Goal: Information Seeking & Learning: Learn about a topic

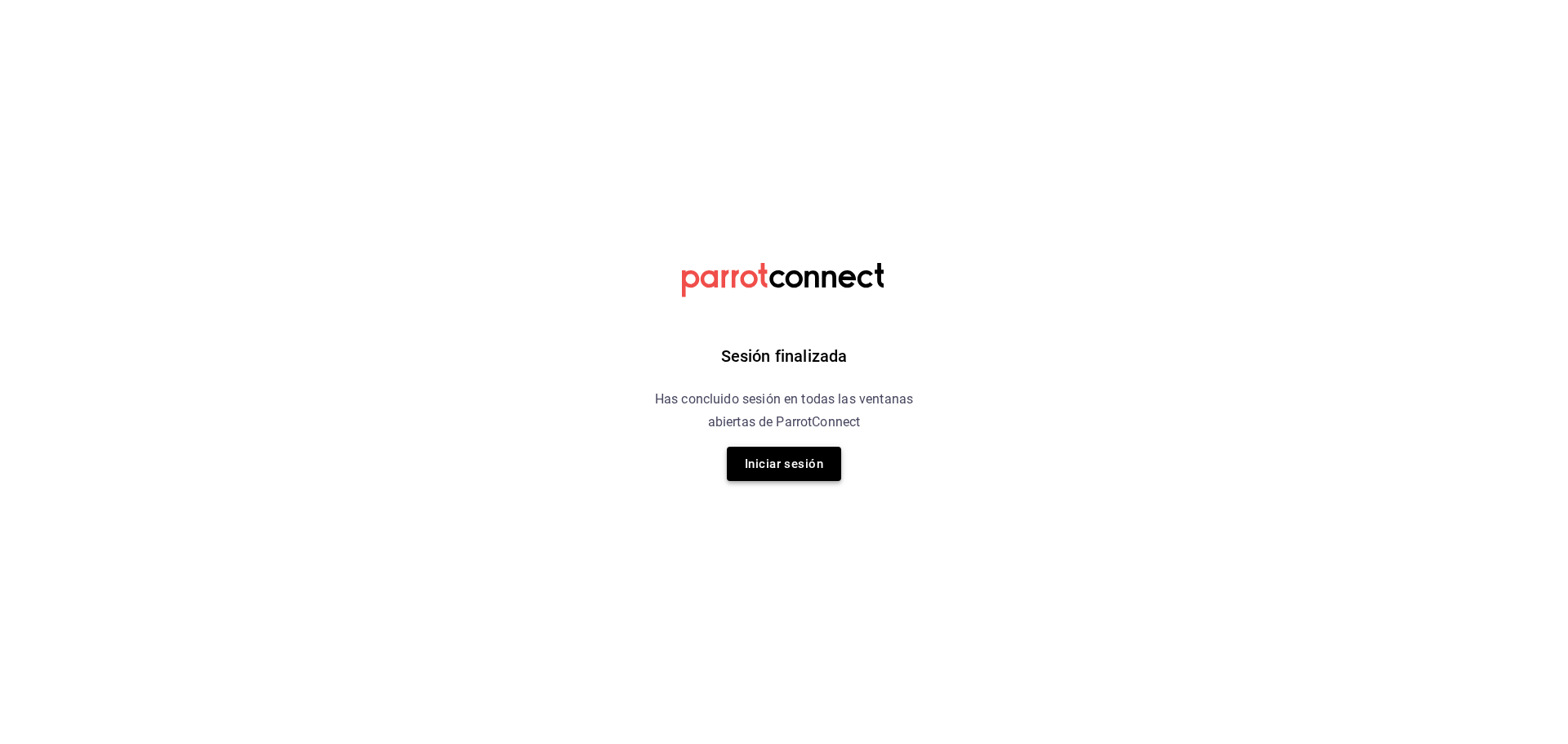
click at [794, 471] on button "Iniciar sesión" at bounding box center [784, 463] width 114 height 34
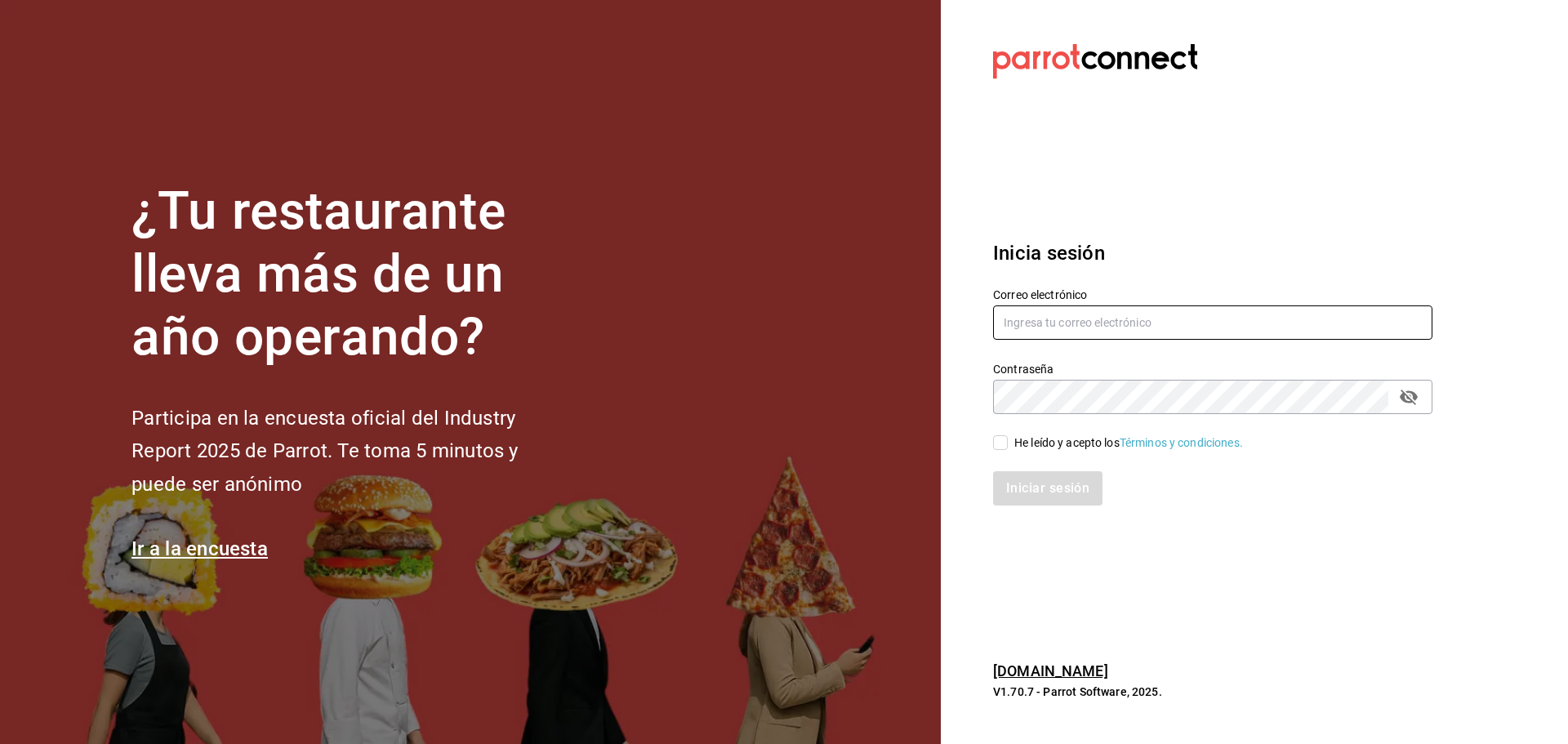
type input "avargas@akbalsc.net"
click at [1004, 446] on input "He leído y acepto los Términos y condiciones." at bounding box center [1000, 443] width 14 height 14
checkbox input "true"
click at [1025, 494] on button "Iniciar sesión" at bounding box center [1048, 488] width 111 height 34
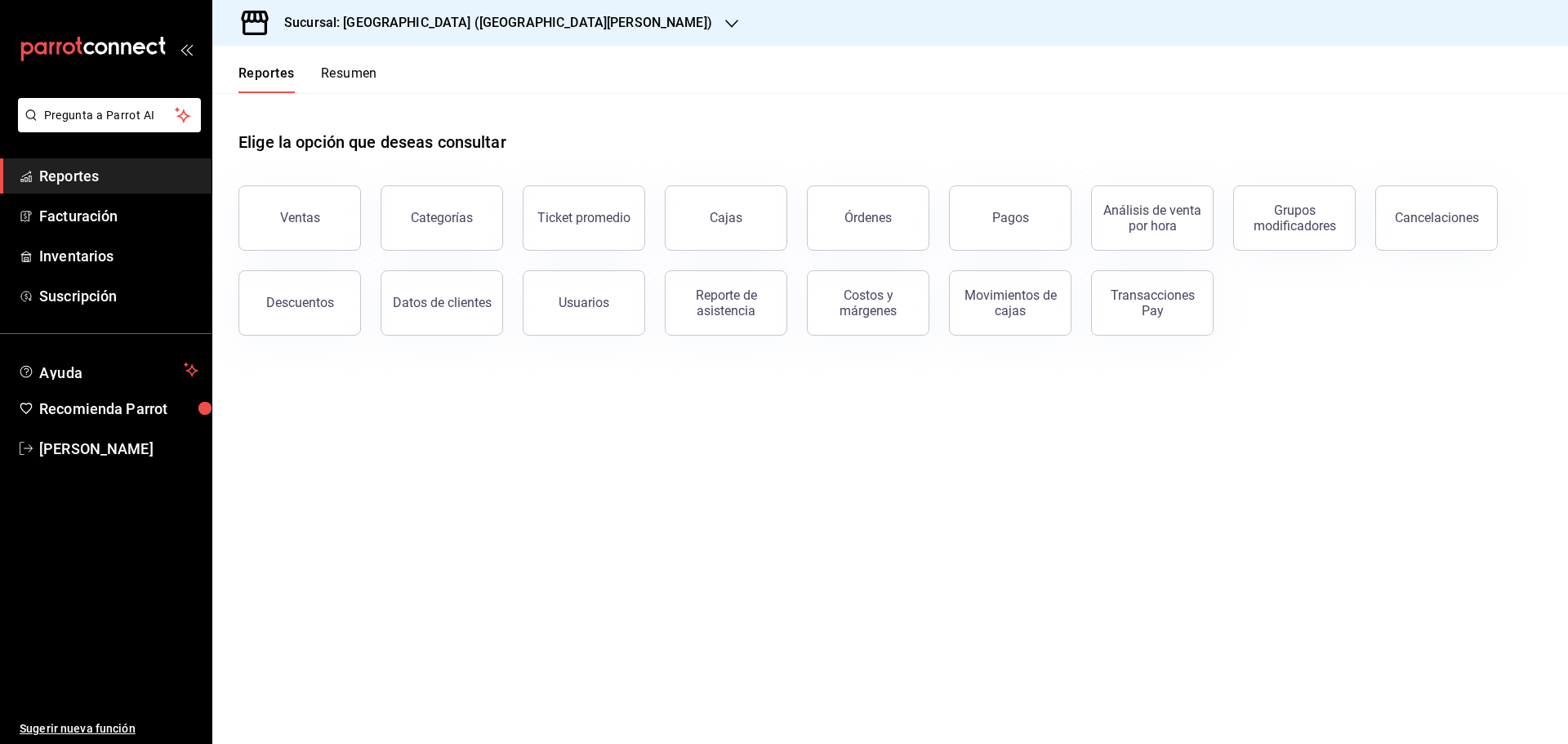
click at [54, 180] on span "Reportes" at bounding box center [118, 176] width 159 height 22
click at [117, 174] on span "Reportes" at bounding box center [118, 176] width 159 height 22
click at [78, 176] on span "Reportes" at bounding box center [118, 176] width 159 height 22
click at [101, 250] on span "Inventarios" at bounding box center [118, 256] width 159 height 22
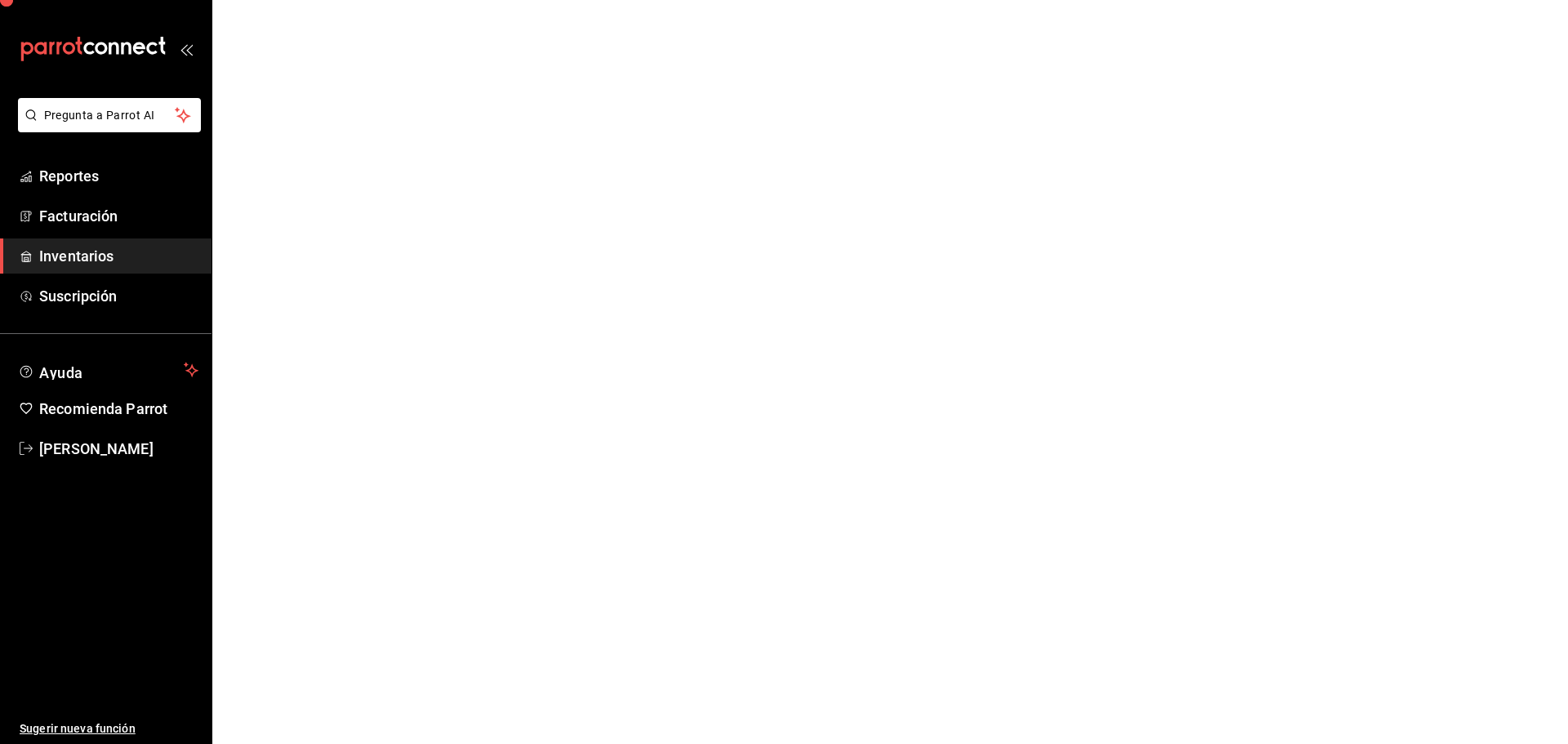
click at [101, 250] on span "Inventarios" at bounding box center [118, 256] width 159 height 22
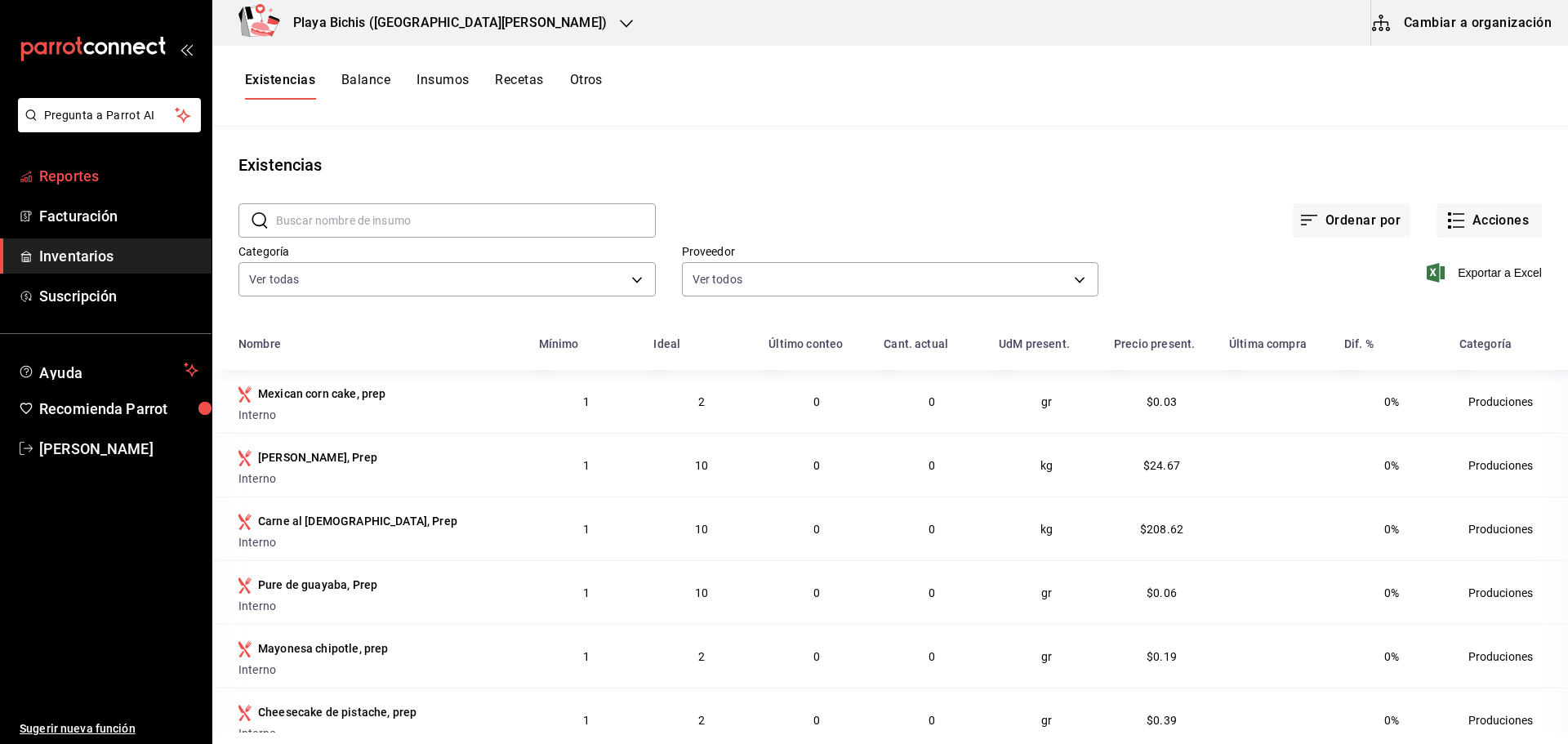
click at [92, 171] on span "Reportes" at bounding box center [118, 176] width 159 height 22
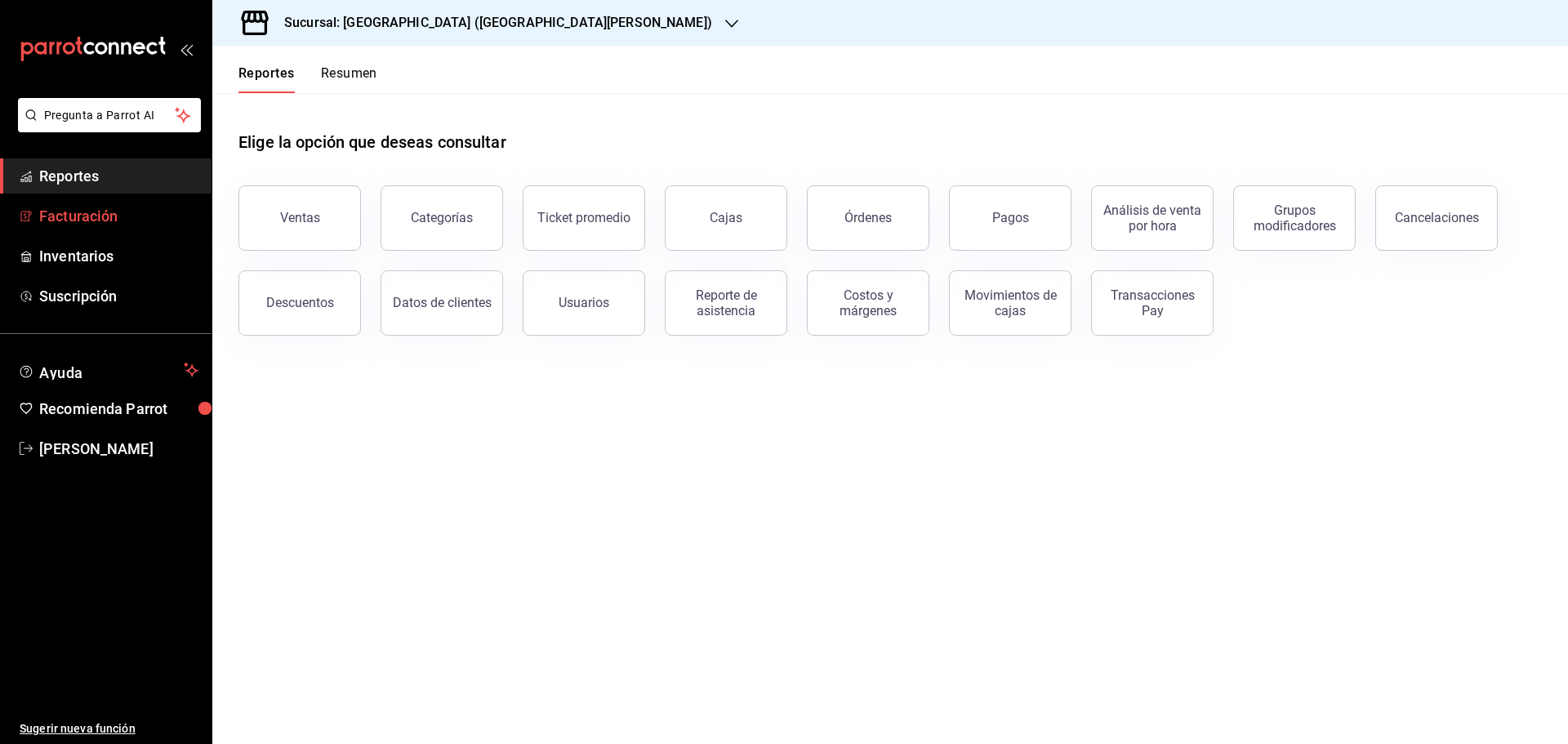
click at [102, 211] on span "Facturación" at bounding box center [118, 216] width 159 height 22
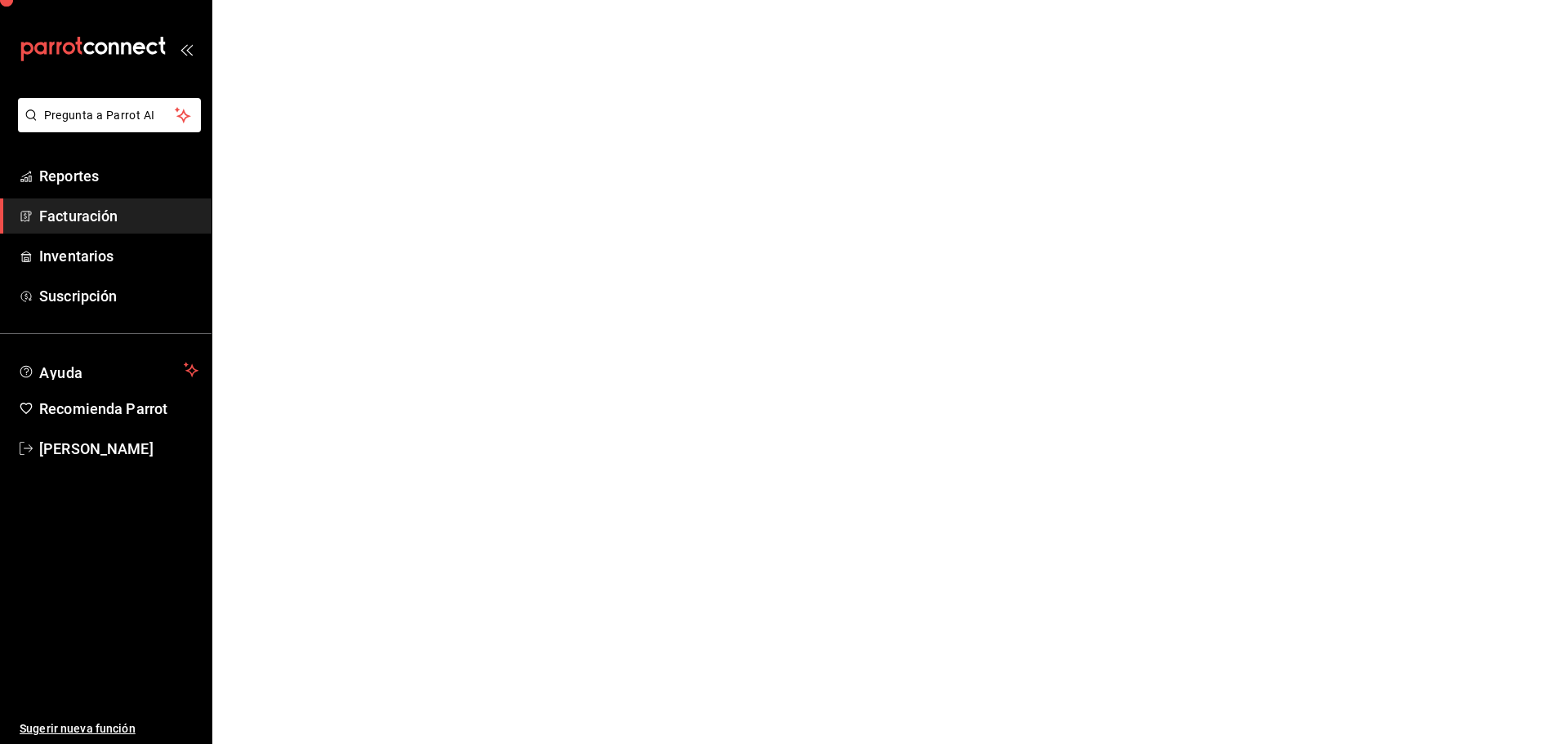
click at [102, 211] on span "Facturación" at bounding box center [118, 216] width 159 height 22
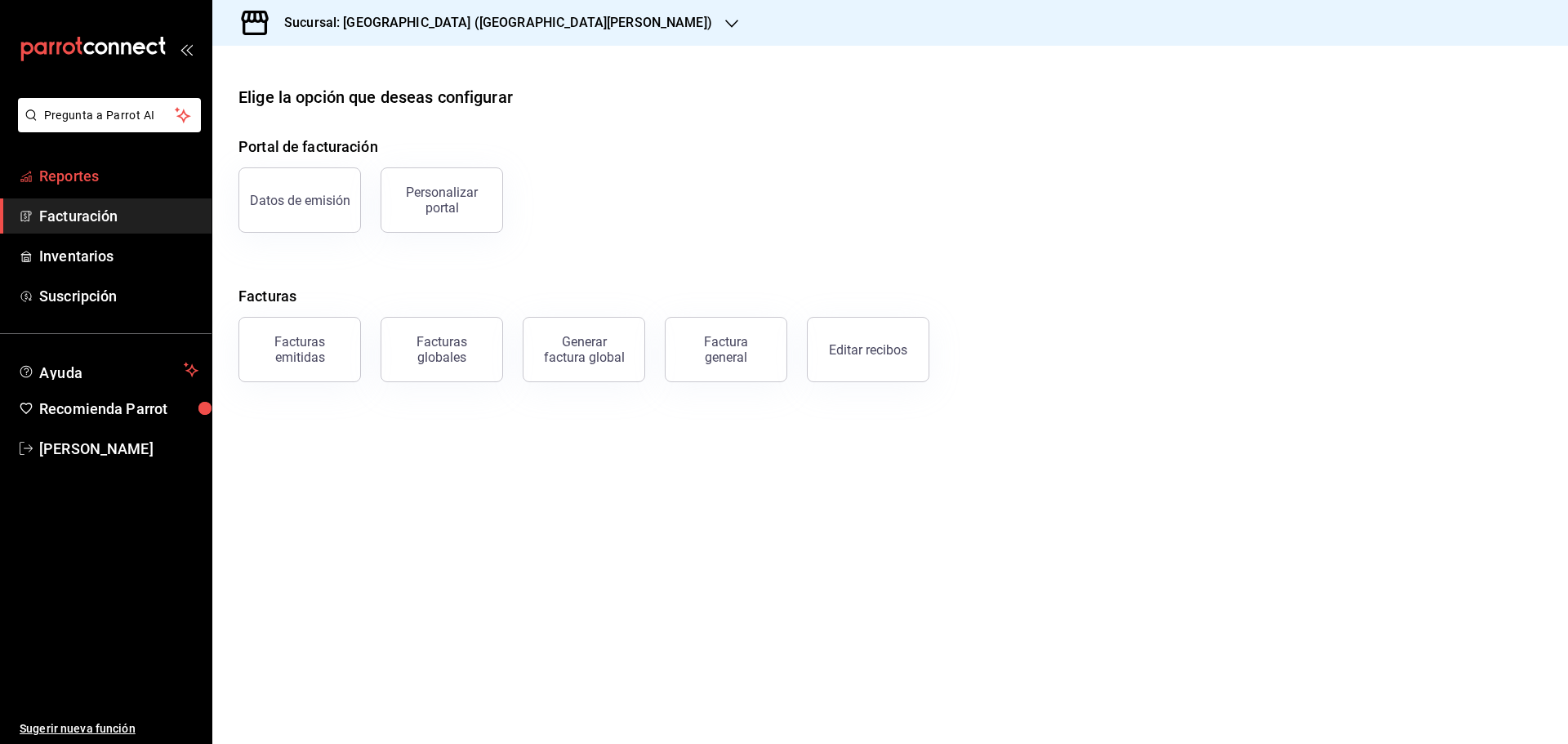
click at [88, 182] on span "Reportes" at bounding box center [118, 176] width 159 height 22
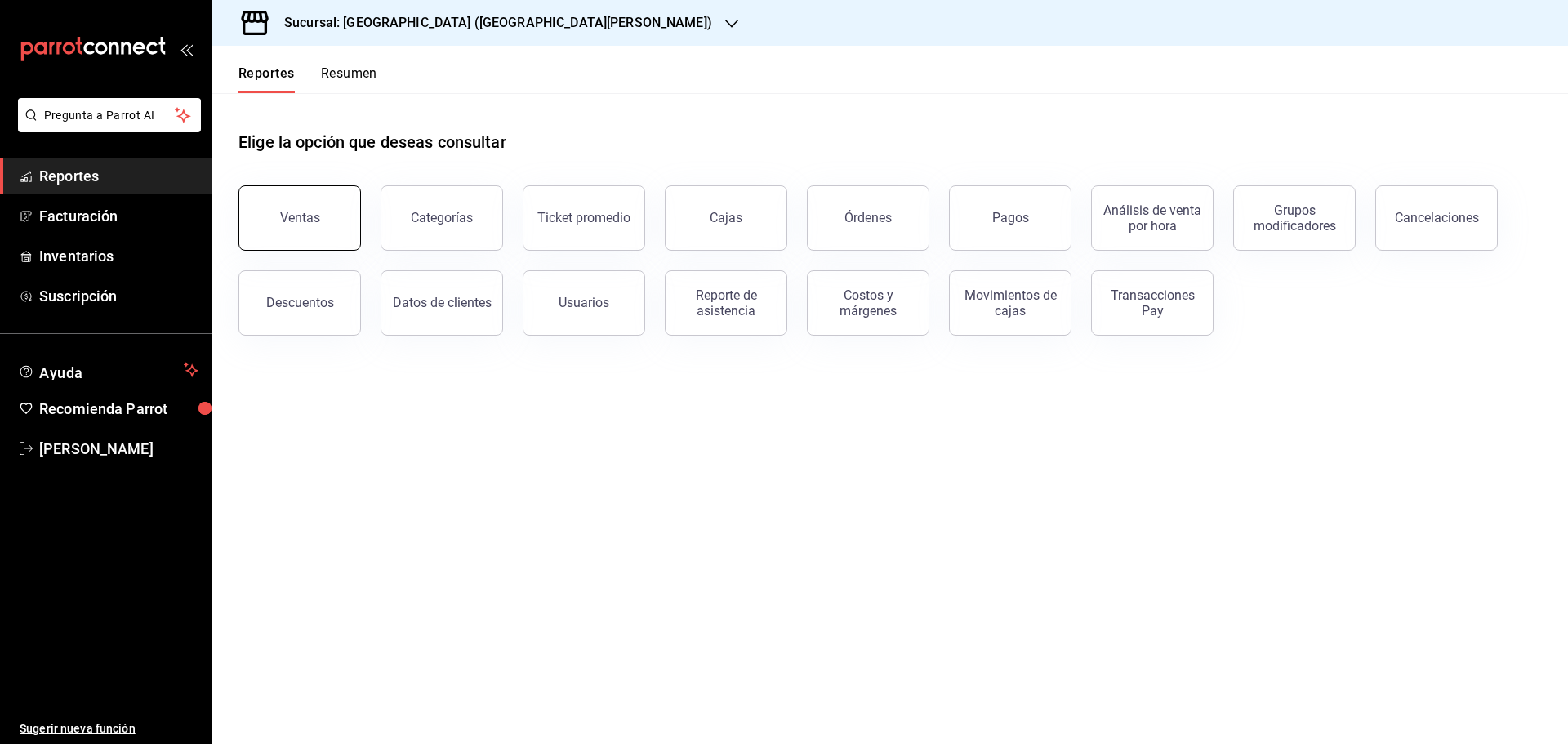
click at [294, 219] on div "Ventas" at bounding box center [299, 217] width 40 height 15
click at [294, 219] on html "Pregunta a Parrot AI Reportes Facturación Inventarios Suscripción Ayuda Recomie…" at bounding box center [784, 372] width 1568 height 744
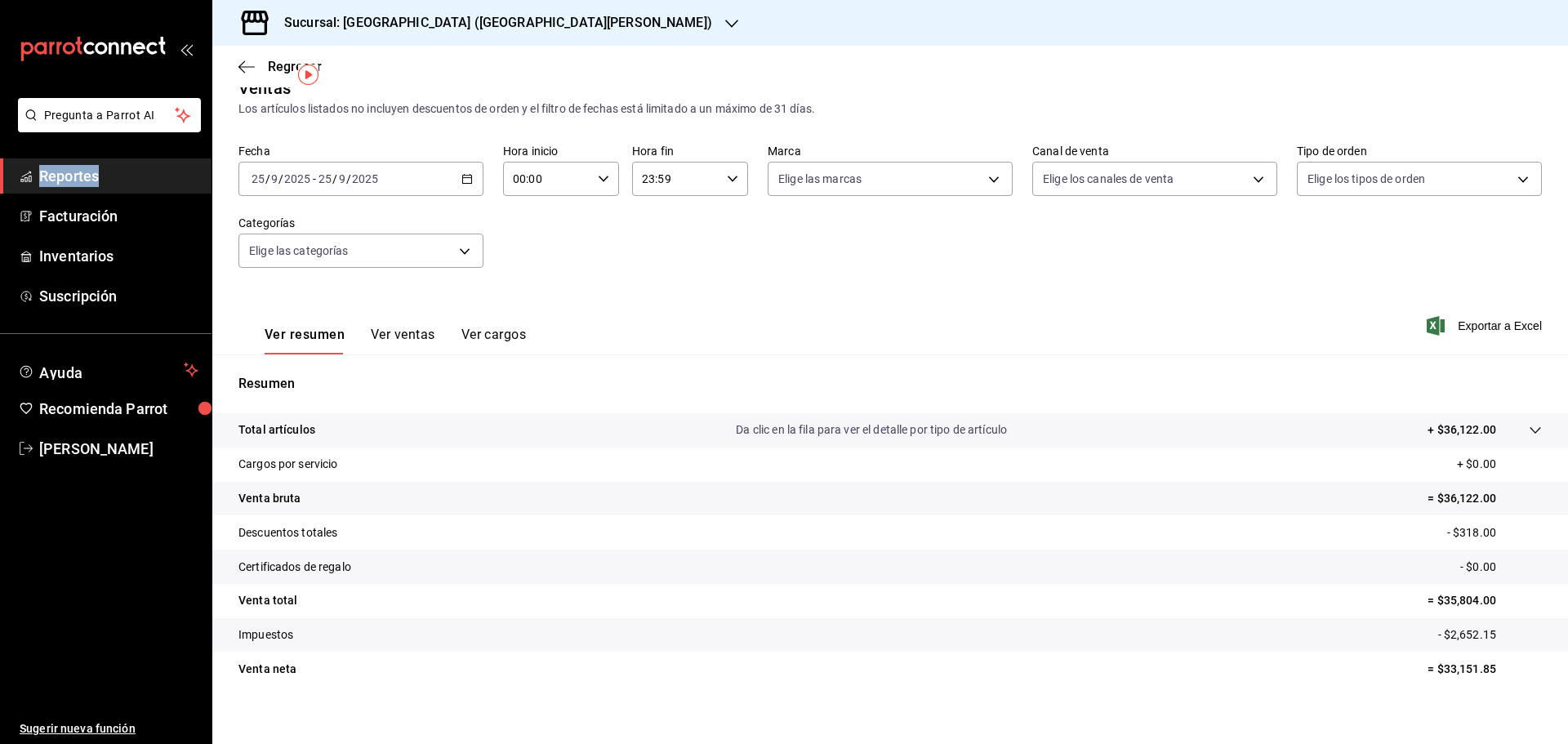
scroll to position [38, 0]
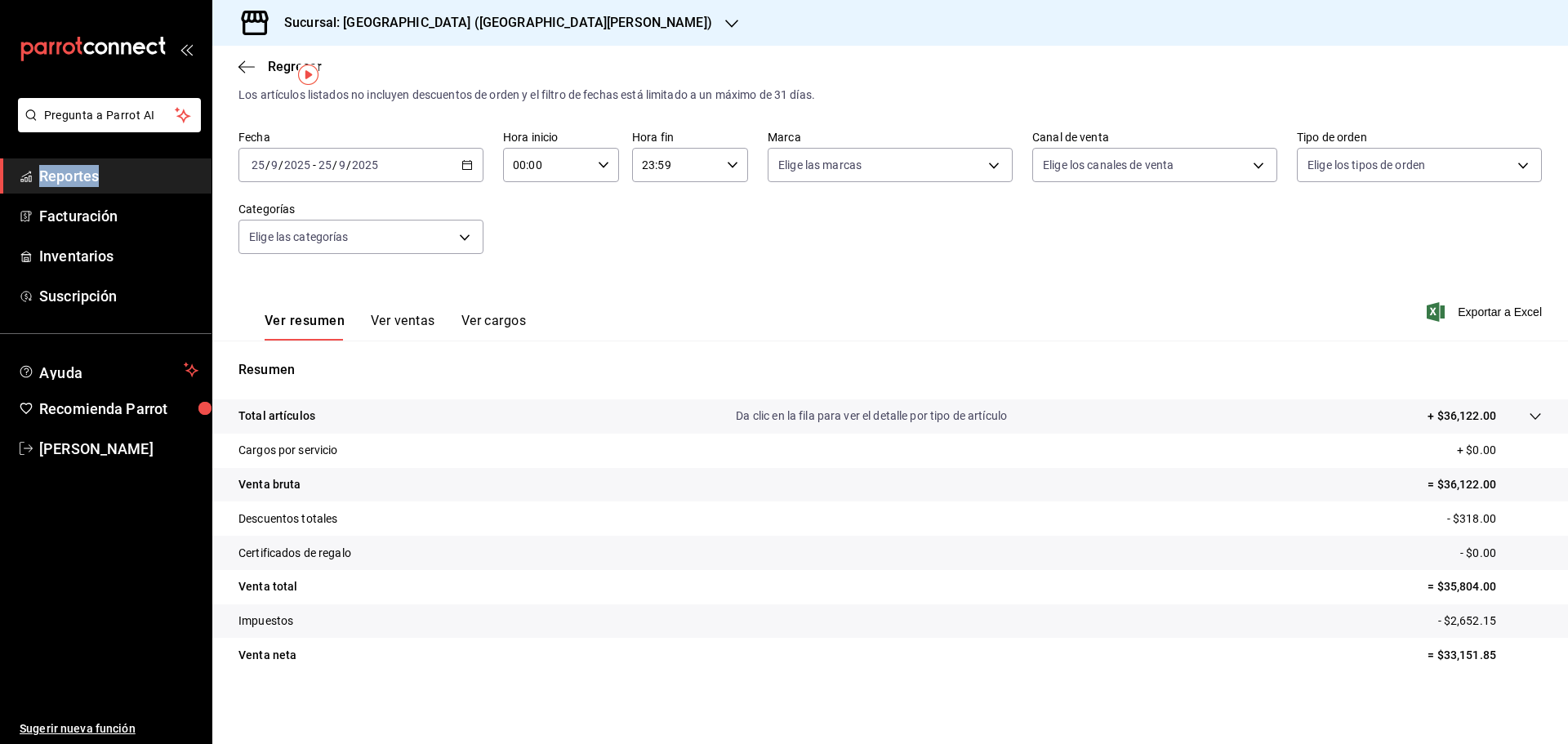
click at [406, 328] on button "Ver ventas" at bounding box center [403, 326] width 64 height 28
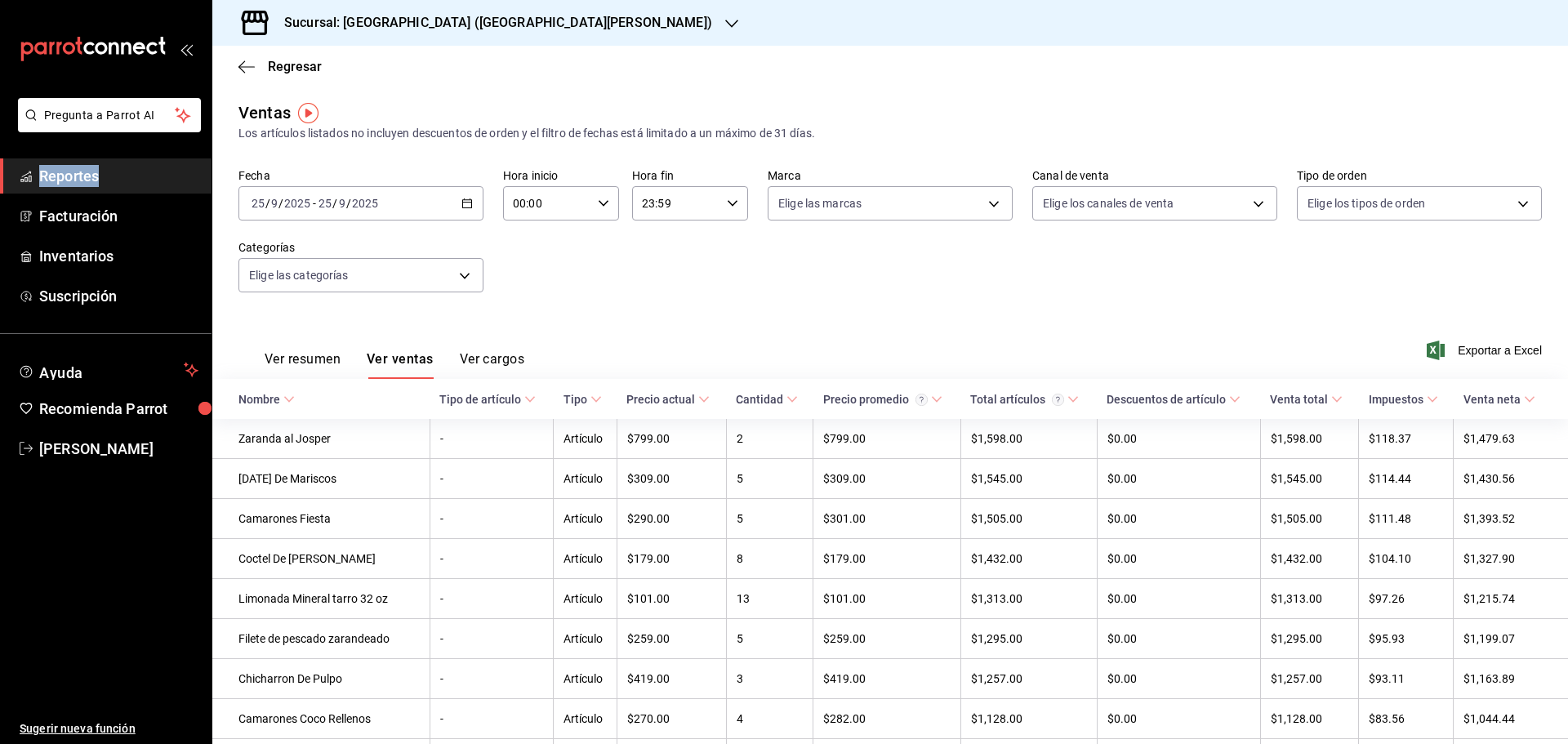
click at [498, 364] on button "Ver cargos" at bounding box center [492, 364] width 65 height 28
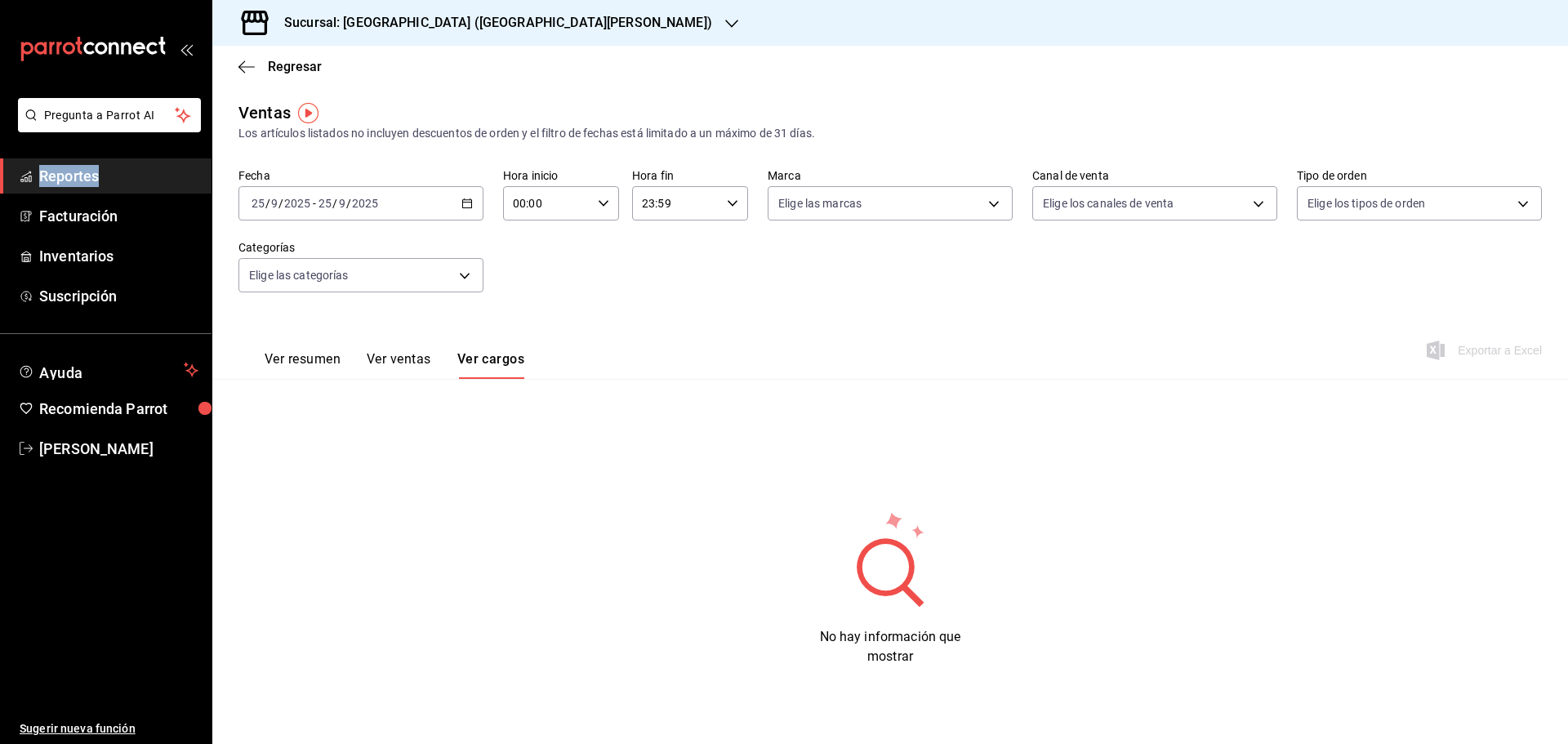
click at [323, 363] on button "Ver resumen" at bounding box center [302, 364] width 76 height 28
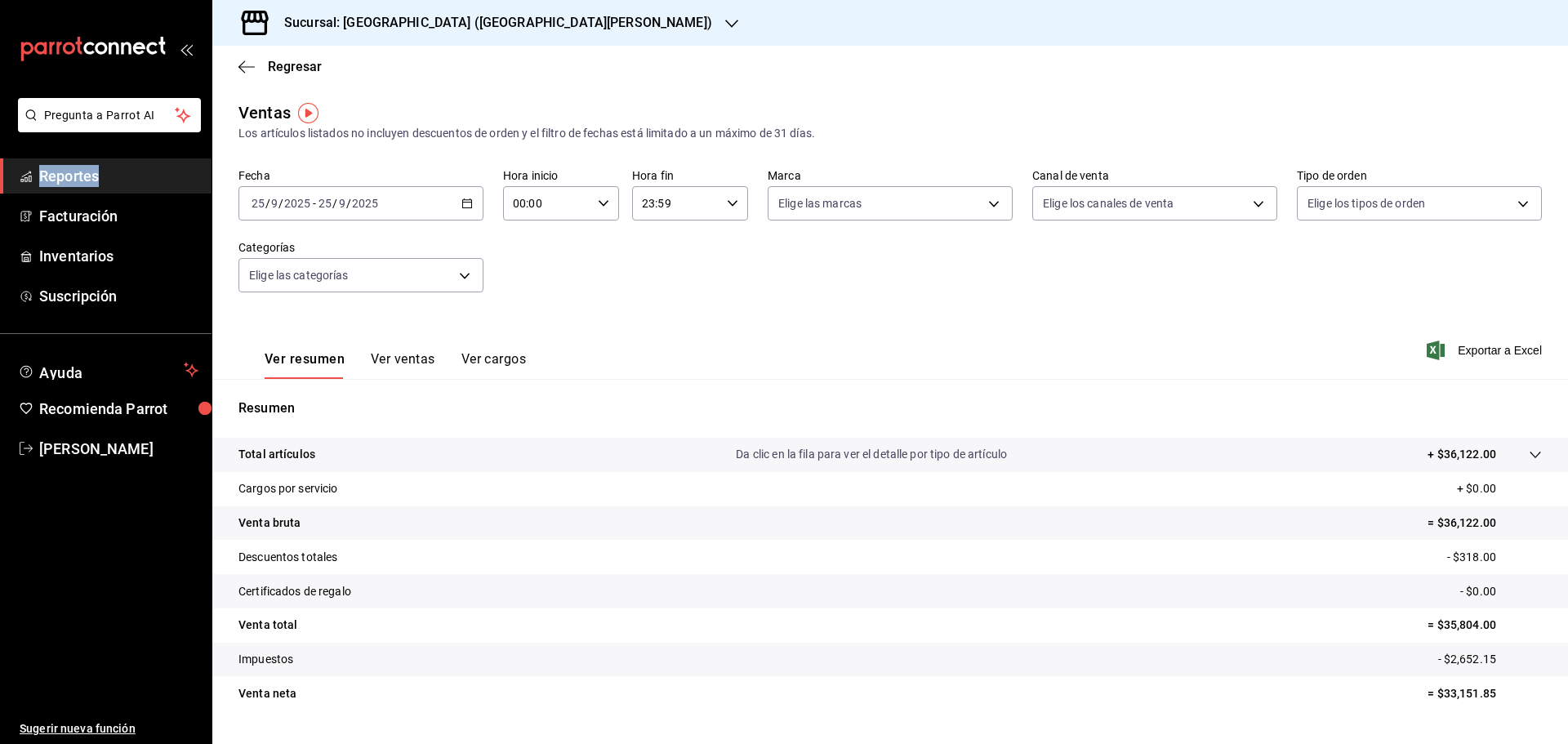
click at [411, 362] on button "Ver ventas" at bounding box center [403, 364] width 64 height 28
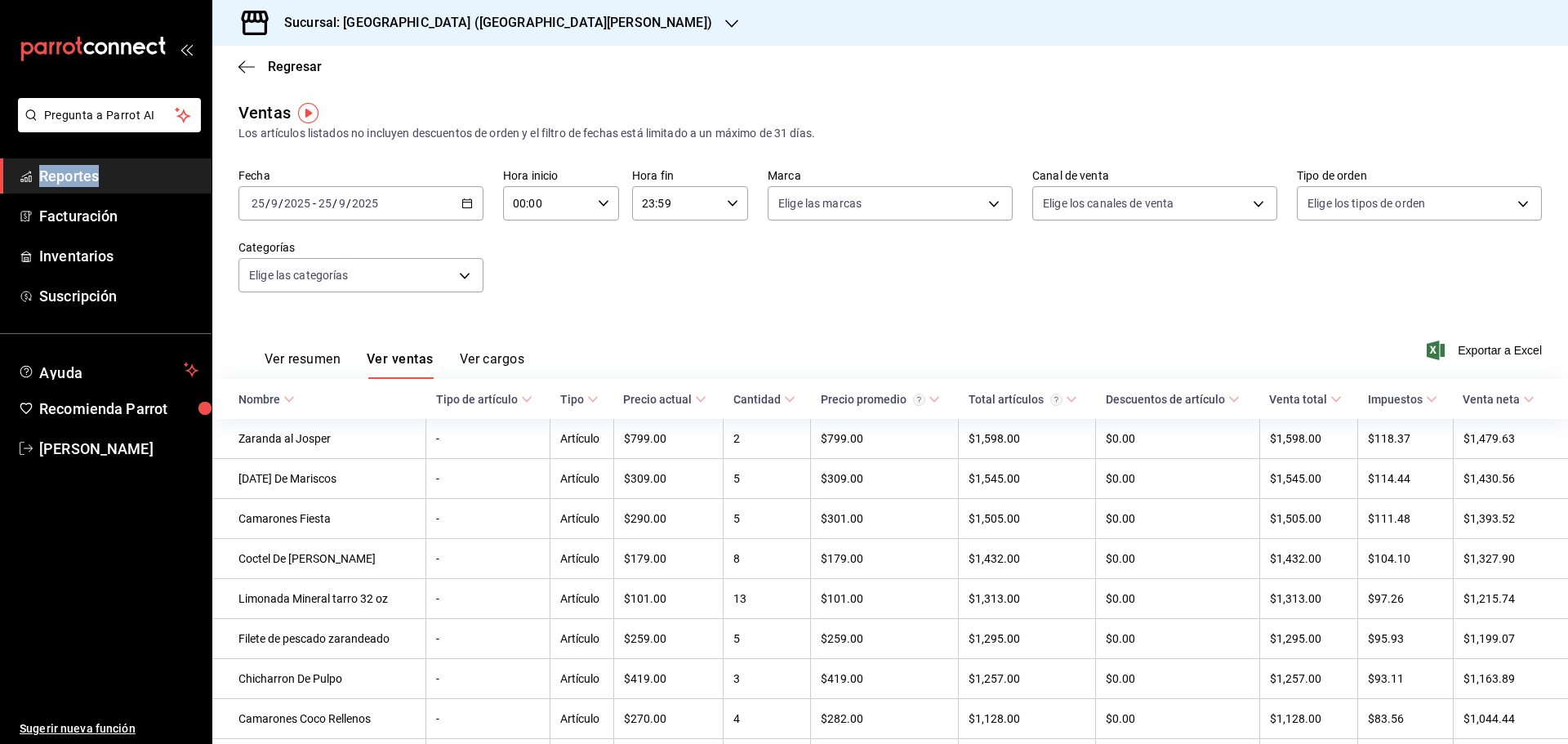
click at [306, 367] on button "Ver resumen" at bounding box center [302, 364] width 76 height 28
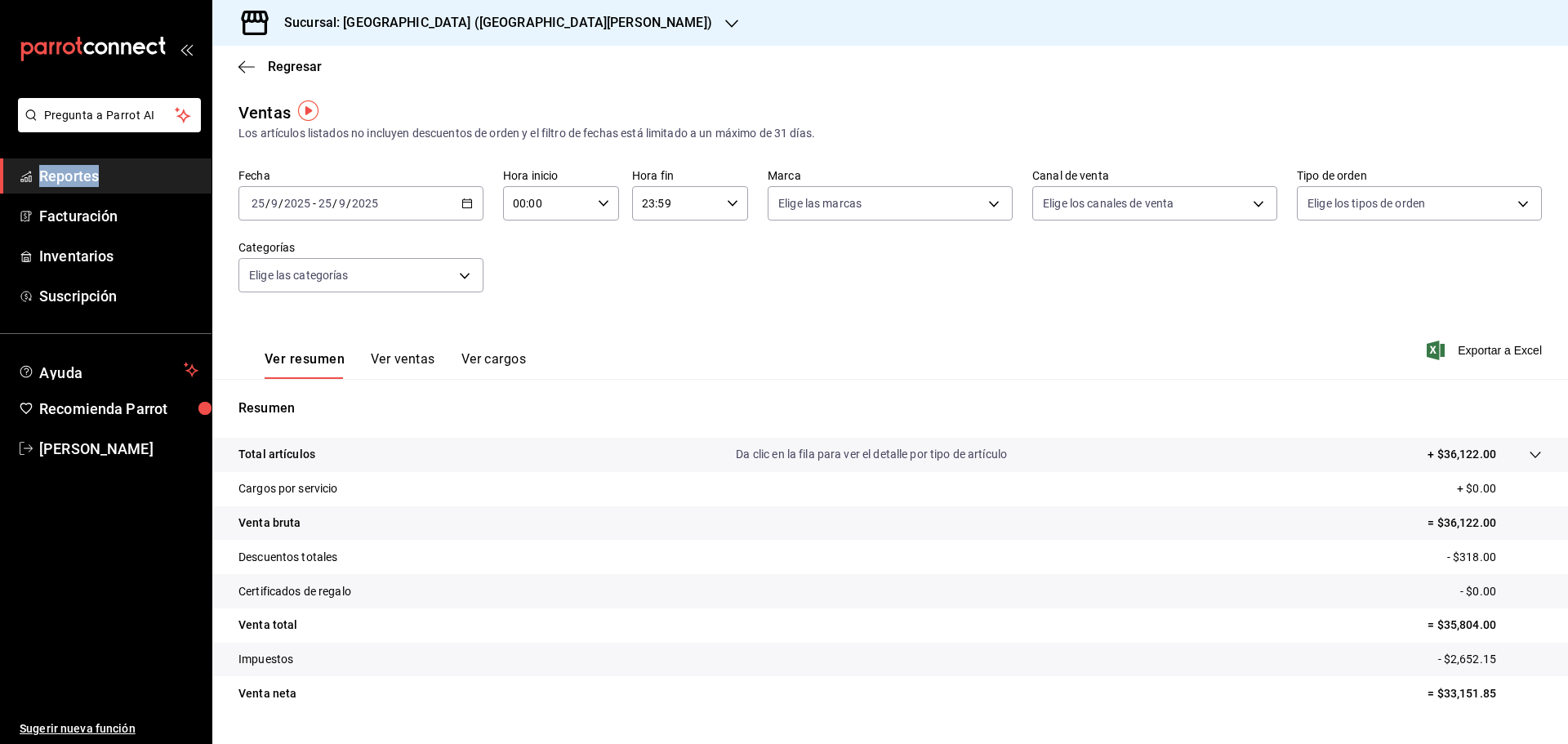
scroll to position [38, 0]
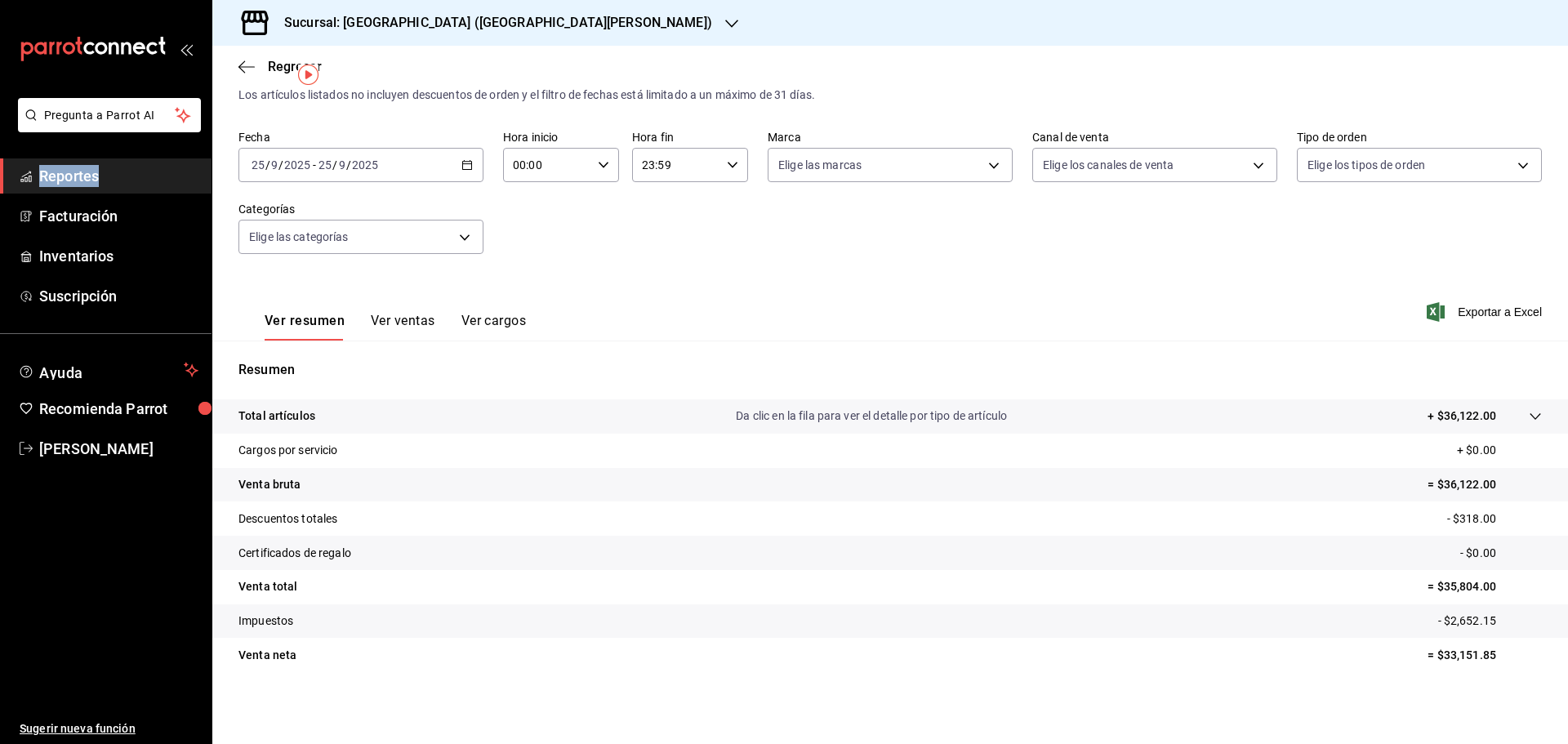
click at [463, 167] on icon "button" at bounding box center [467, 165] width 12 height 12
click at [298, 355] on span "Rango de fechas" at bounding box center [315, 361] width 127 height 17
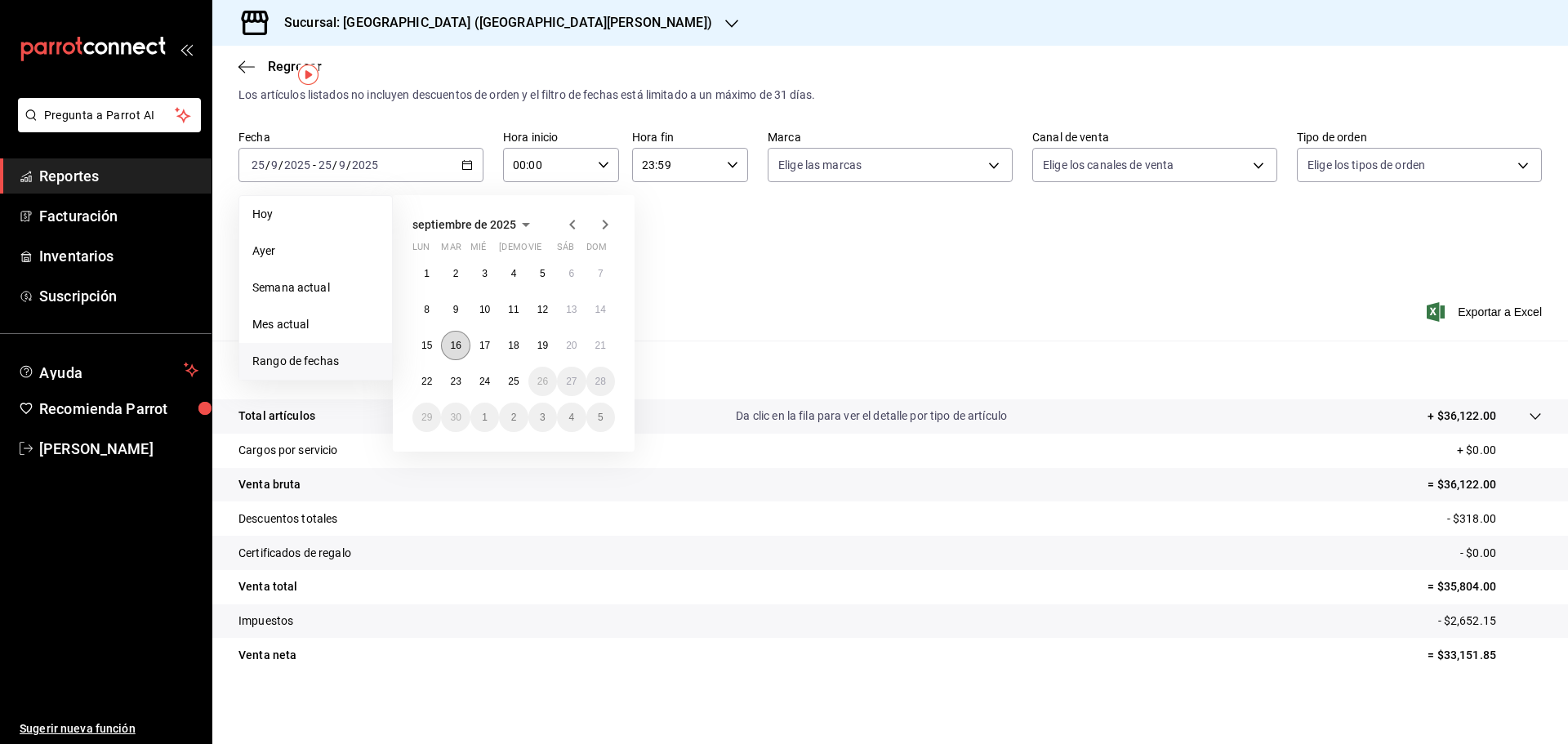
click at [460, 343] on abbr "16" at bounding box center [455, 345] width 11 height 12
click at [460, 343] on div "Resumen Total artículos Da clic en la fila para ver el detalle por tipo de artí…" at bounding box center [889, 516] width 1355 height 351
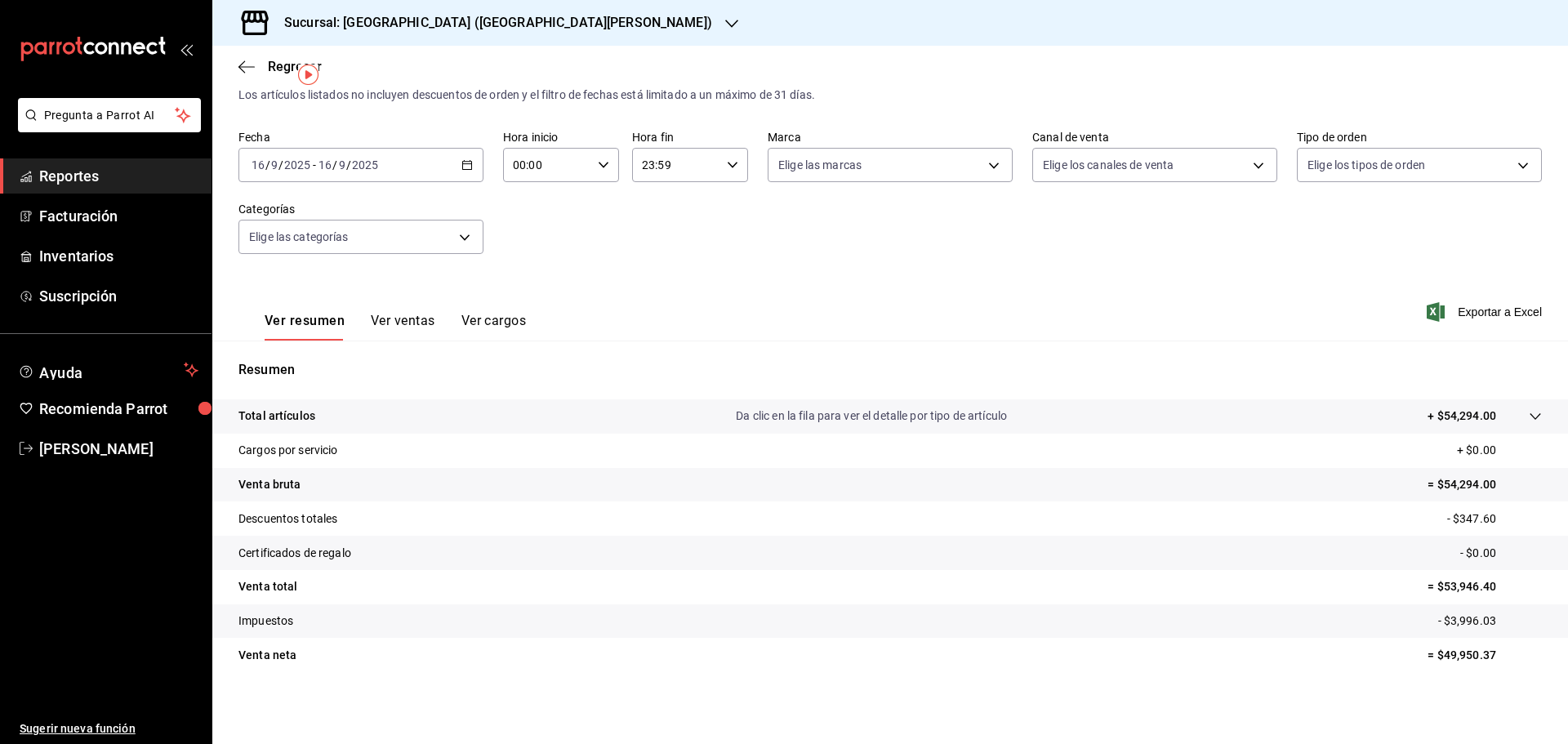
click at [1529, 413] on icon at bounding box center [1535, 416] width 13 height 13
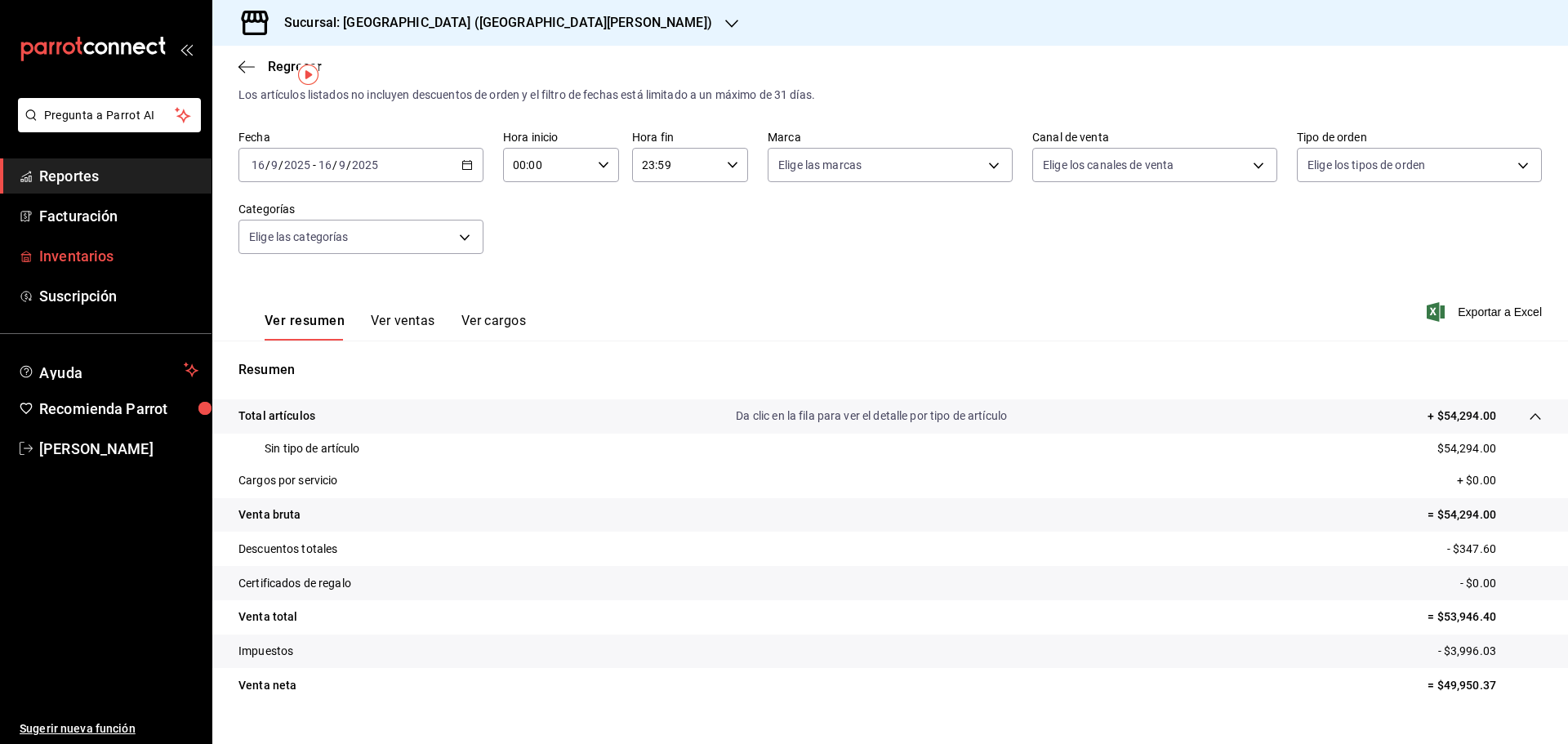
click at [93, 253] on span "Inventarios" at bounding box center [118, 256] width 159 height 22
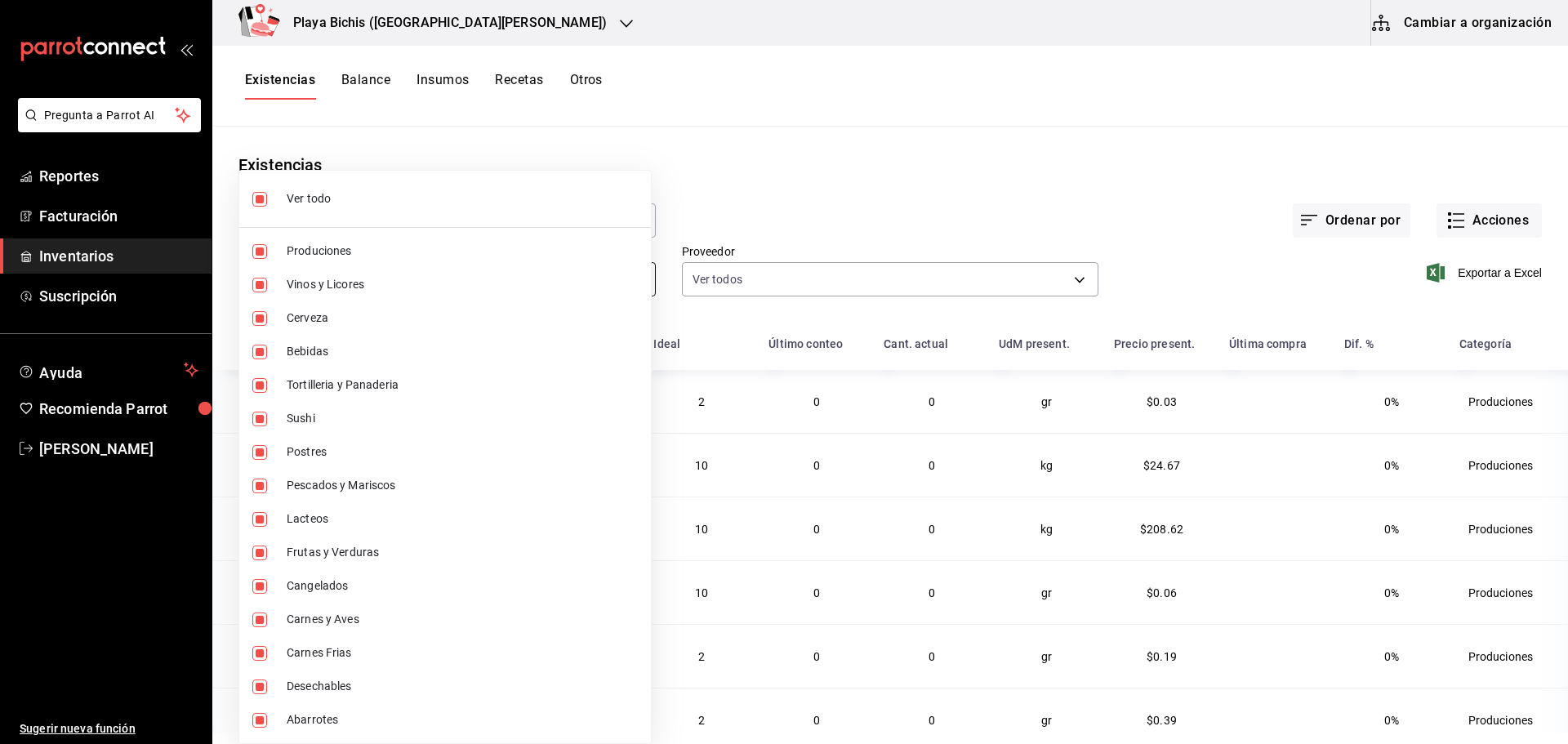
click at [614, 282] on body "Pregunta a Parrot AI Reportes Facturación Inventarios Suscripción Ayuda Recomie…" at bounding box center [784, 366] width 1568 height 732
click at [827, 183] on div at bounding box center [784, 372] width 1568 height 744
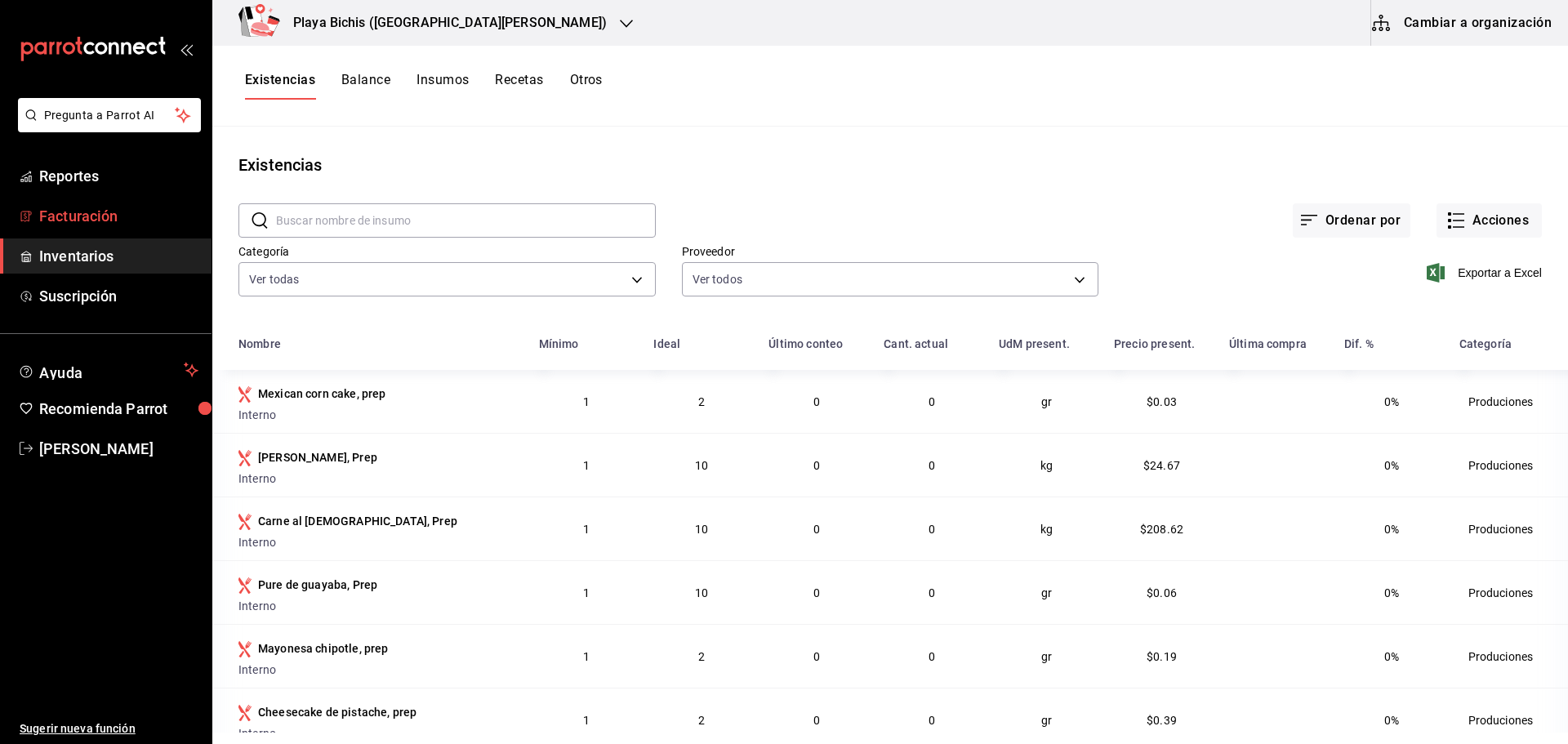
click at [83, 212] on span "Facturación" at bounding box center [118, 216] width 159 height 22
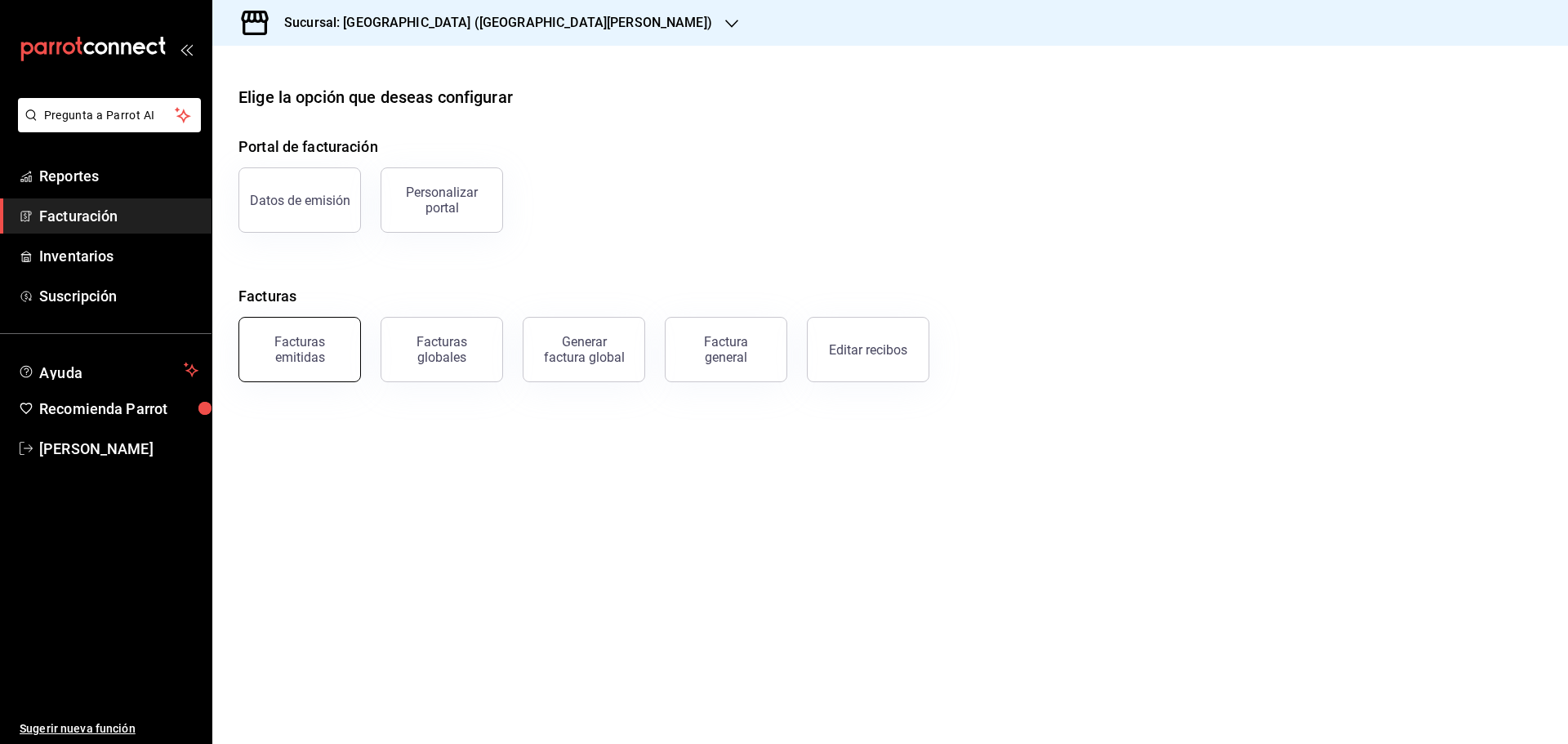
click at [317, 357] on div "Facturas emitidas" at bounding box center [300, 349] width 102 height 31
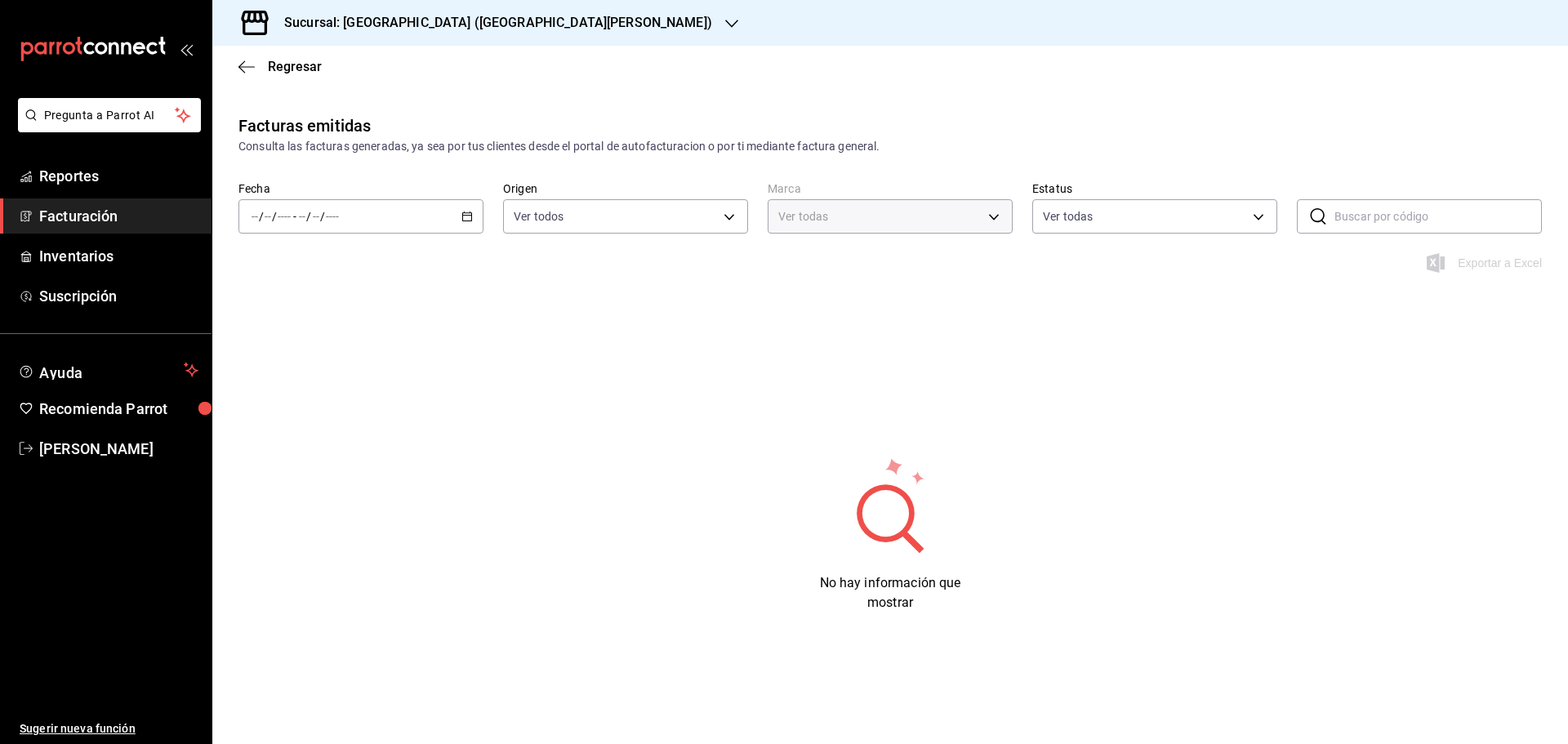
type input "c2db145c-7f15-421d-baa5-27fbbe9efb3f"
click at [470, 216] on \(Stroke\) "button" at bounding box center [468, 215] width 9 height 1
click at [305, 442] on span "Rango de fechas" at bounding box center [315, 449] width 127 height 17
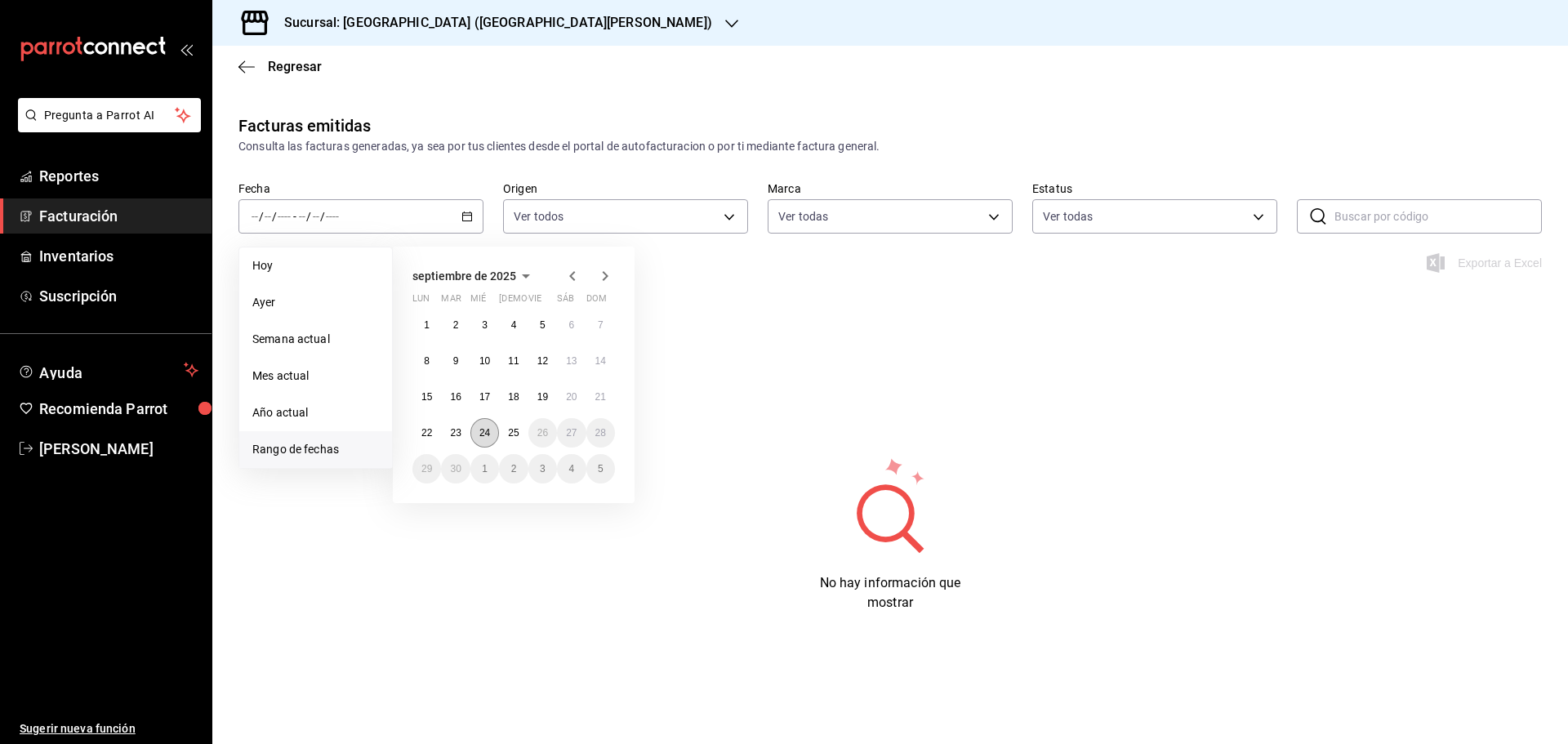
click at [486, 431] on abbr "24" at bounding box center [485, 432] width 11 height 12
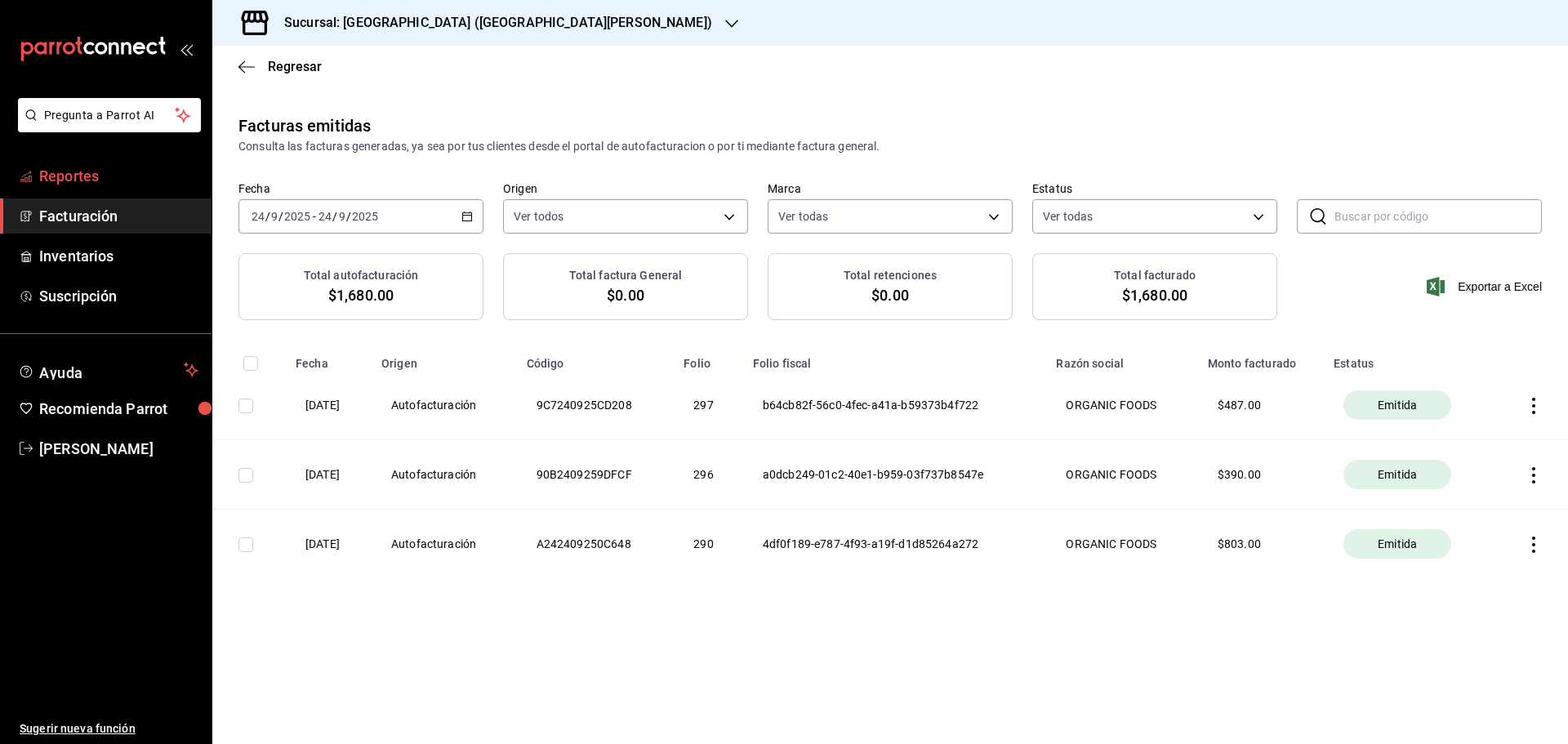
click at [64, 180] on span "Reportes" at bounding box center [118, 176] width 159 height 22
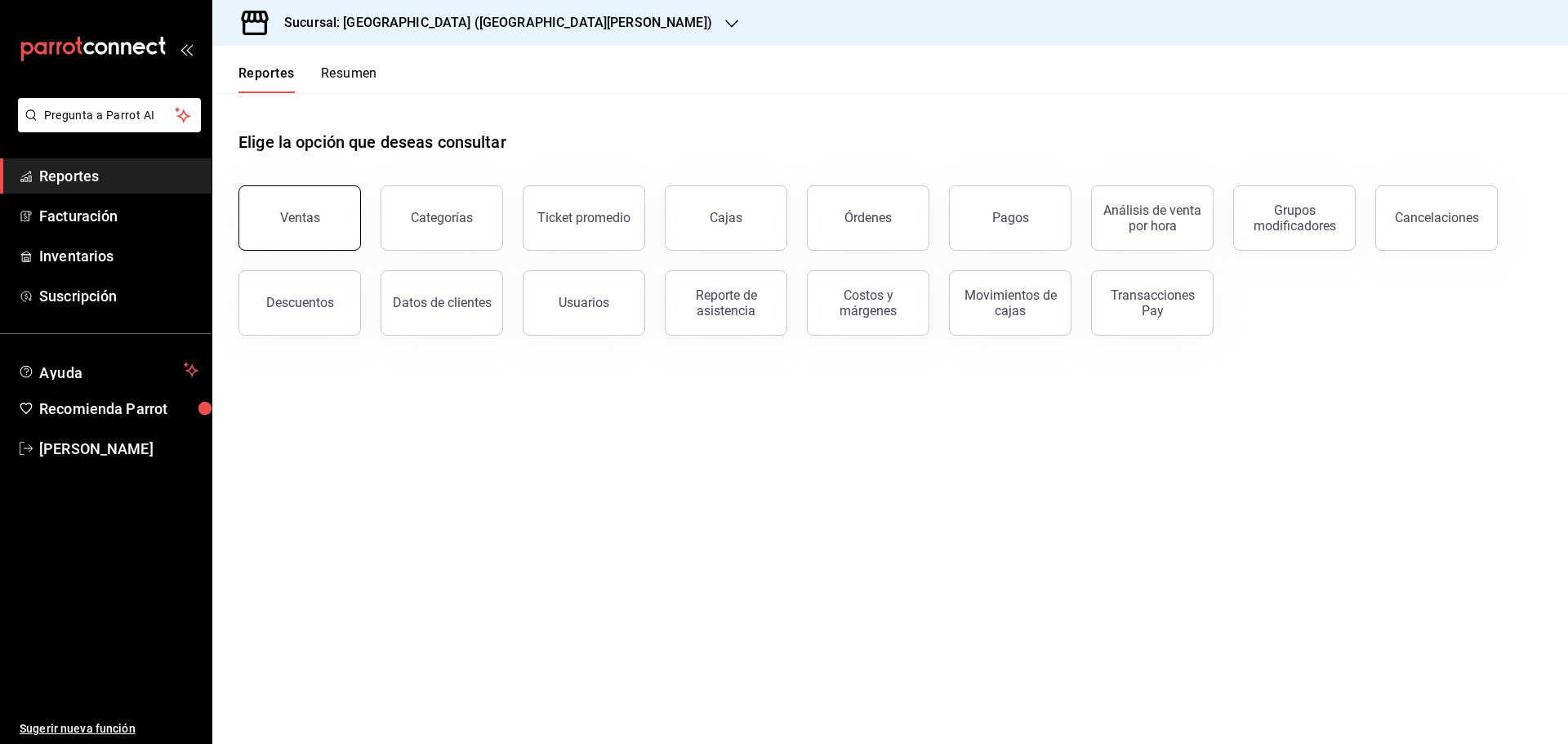
click at [298, 217] on div "Ventas" at bounding box center [299, 217] width 40 height 15
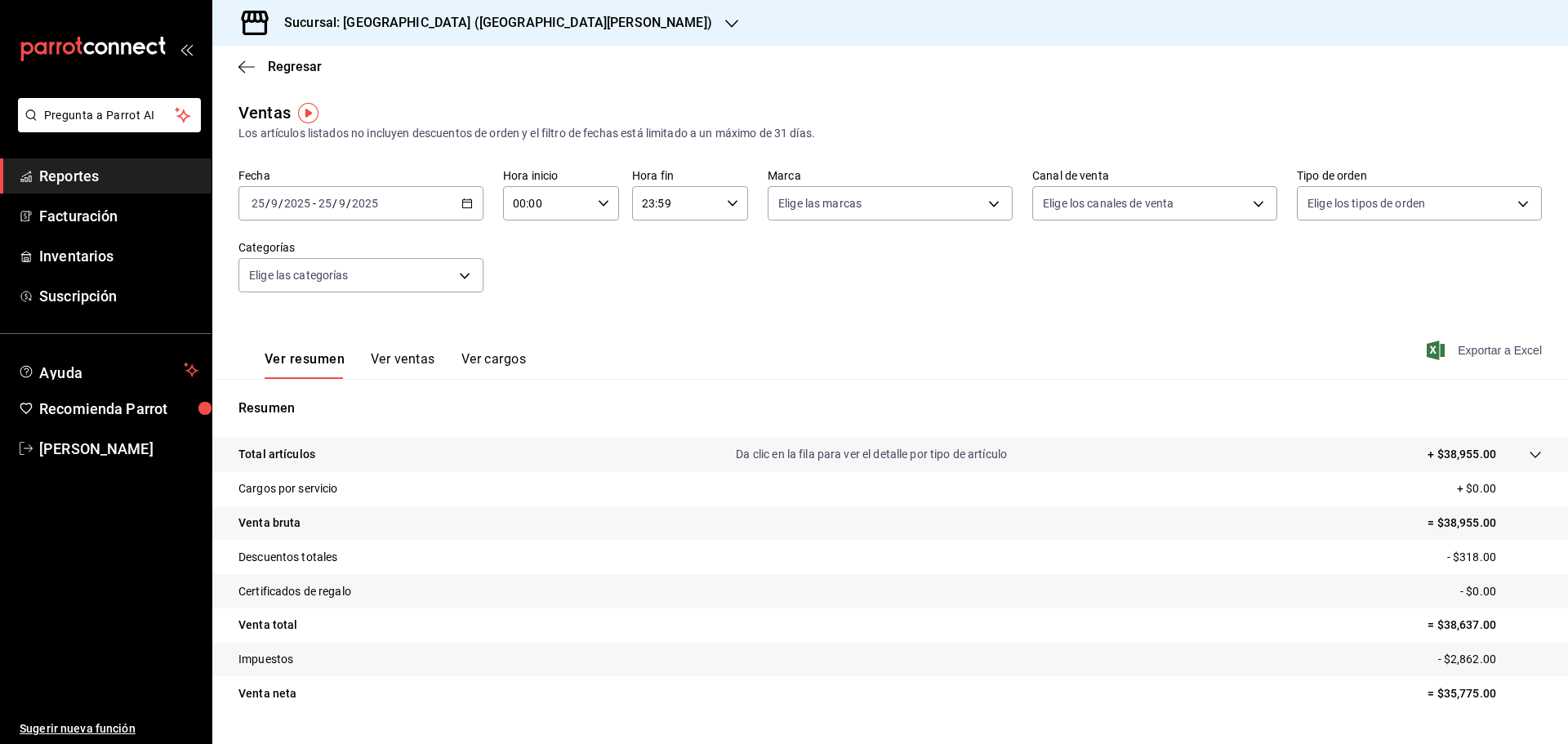
click at [1475, 354] on span "Exportar a Excel" at bounding box center [1486, 350] width 112 height 20
click at [62, 222] on span "Facturación" at bounding box center [118, 216] width 159 height 22
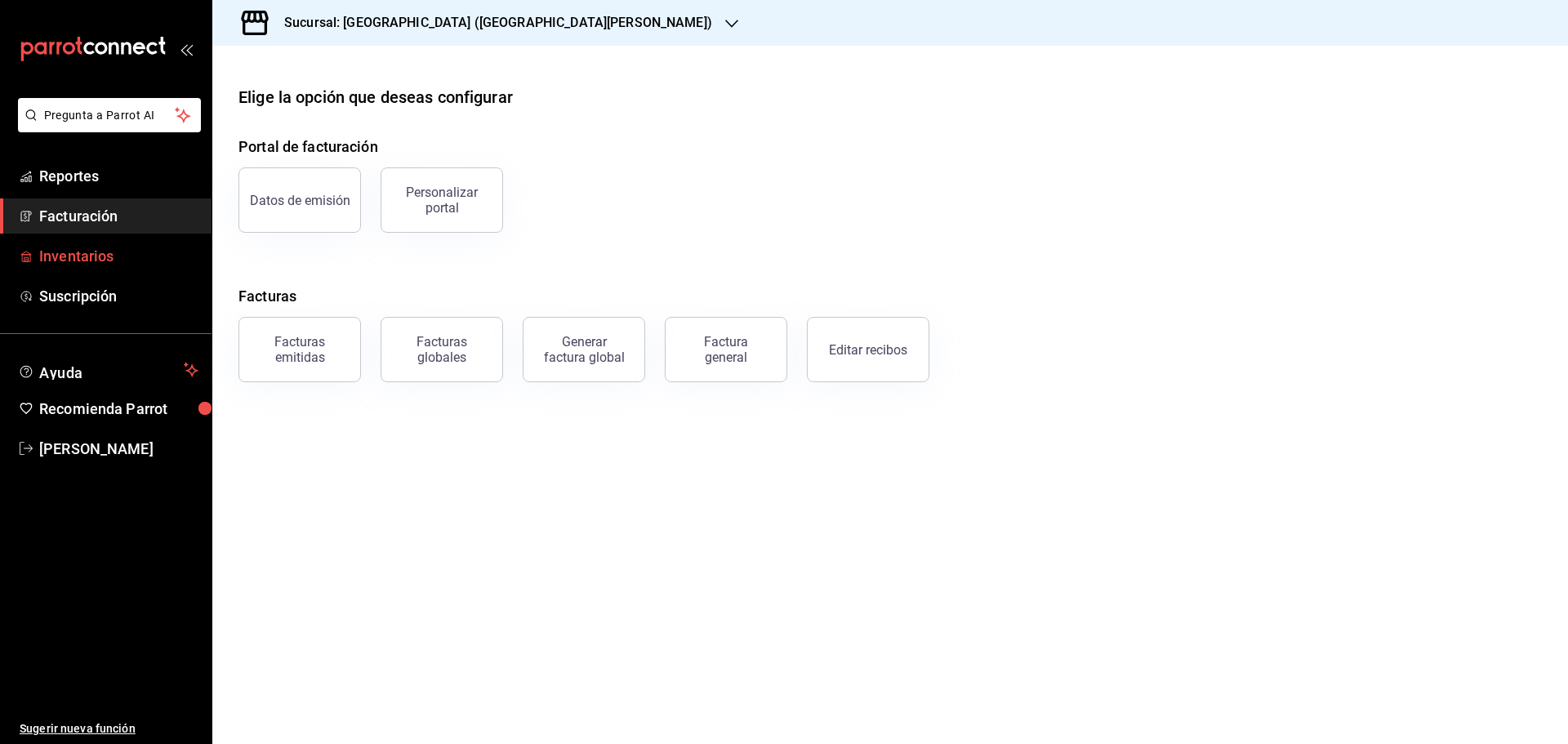
click at [63, 266] on span "Inventarios" at bounding box center [118, 256] width 159 height 22
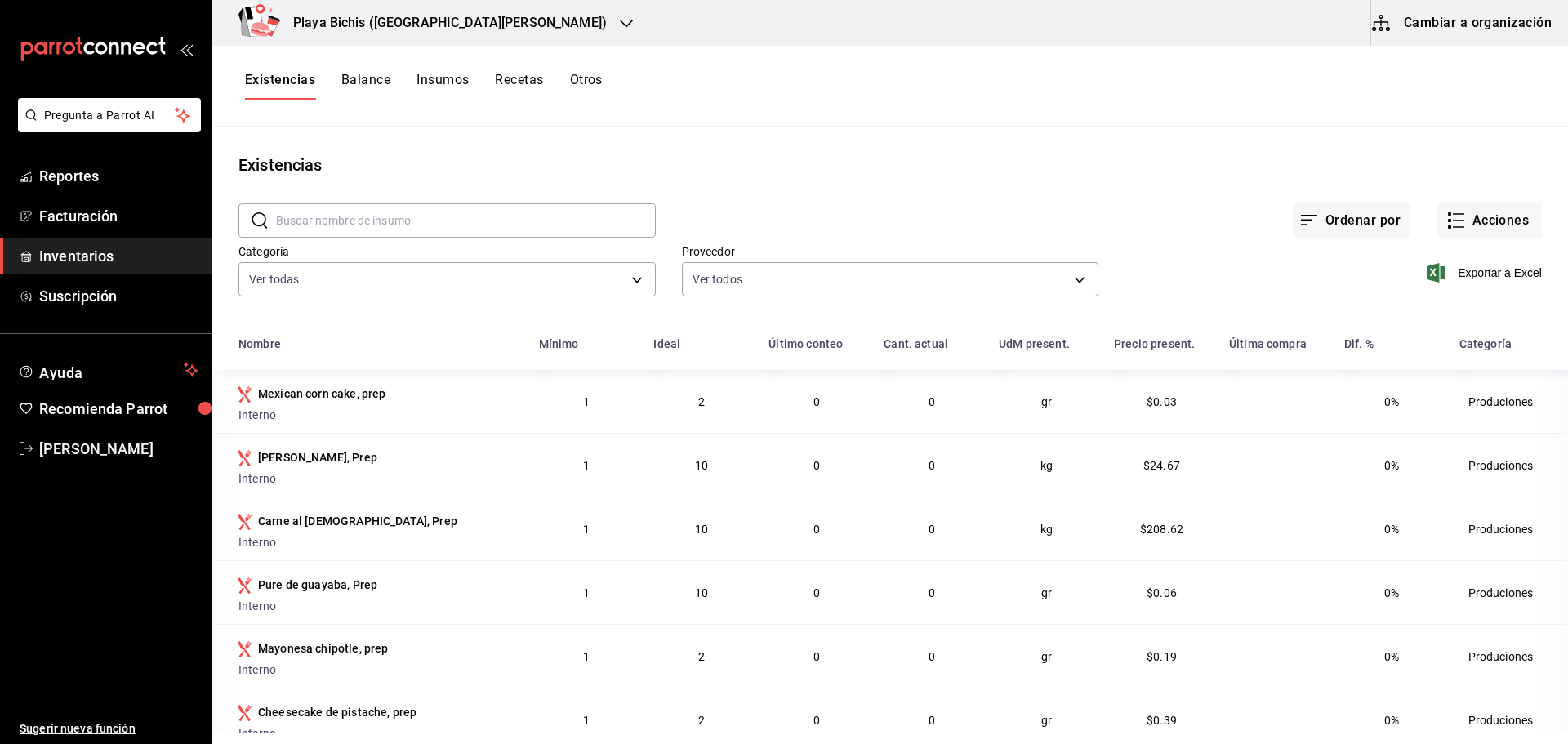
click at [372, 84] on button "Balance" at bounding box center [365, 86] width 49 height 28
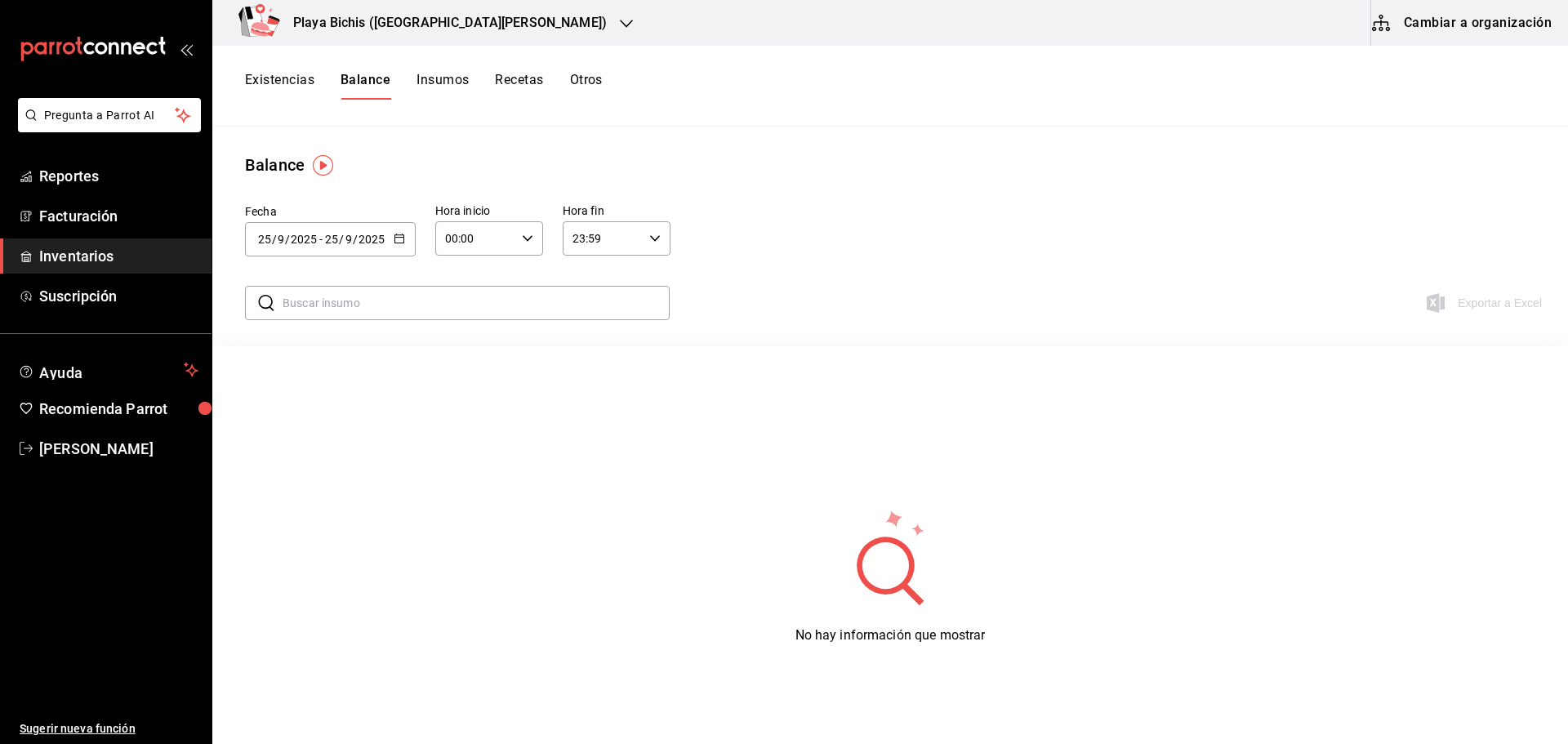
click at [396, 247] on div "[DATE] [DATE] - [DATE] [DATE]" at bounding box center [331, 239] width 171 height 34
click at [303, 546] on li "Rango de fechas" at bounding box center [322, 548] width 154 height 37
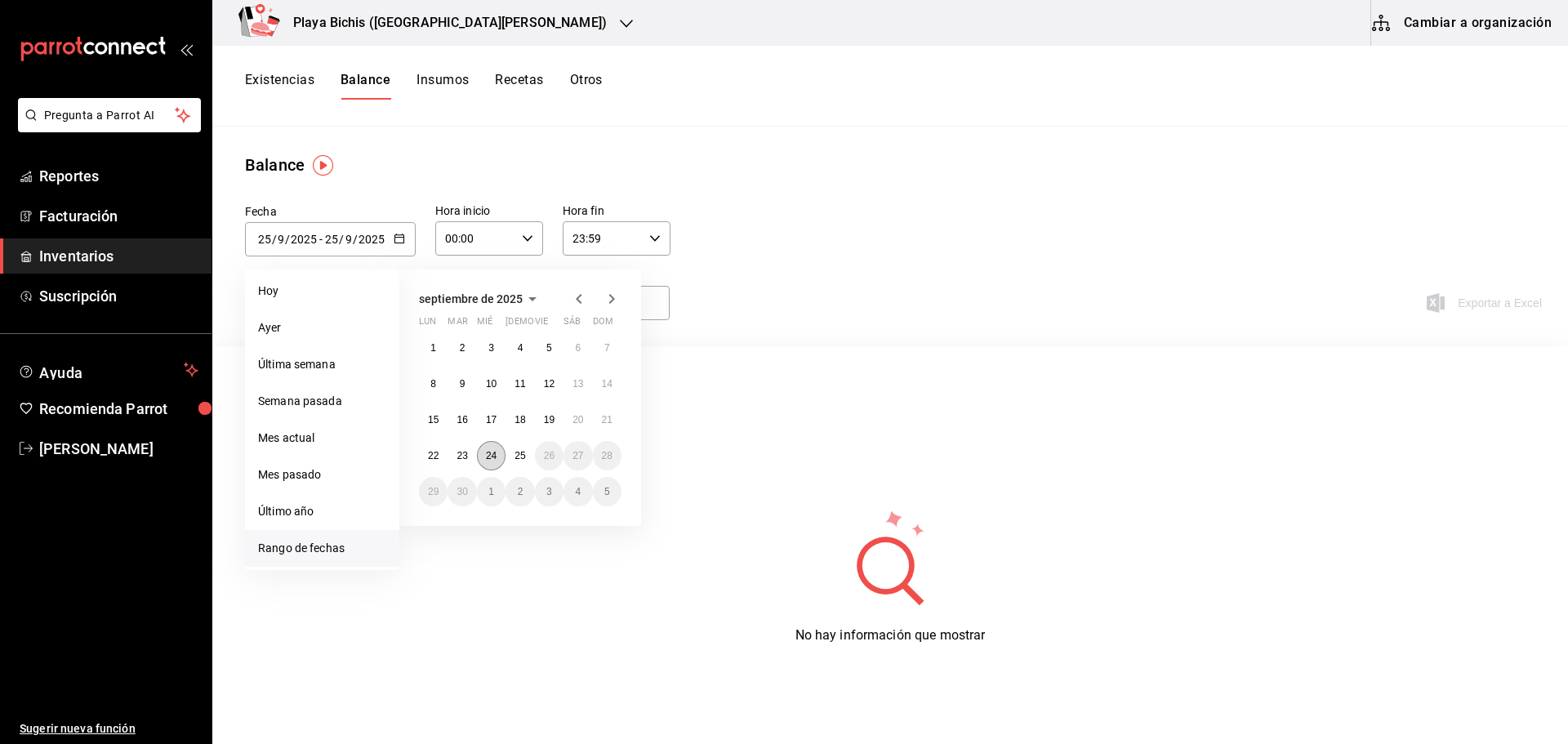
click at [486, 451] on abbr "24" at bounding box center [491, 455] width 11 height 12
type input "[DATE]"
type input "24"
type input "[DATE]"
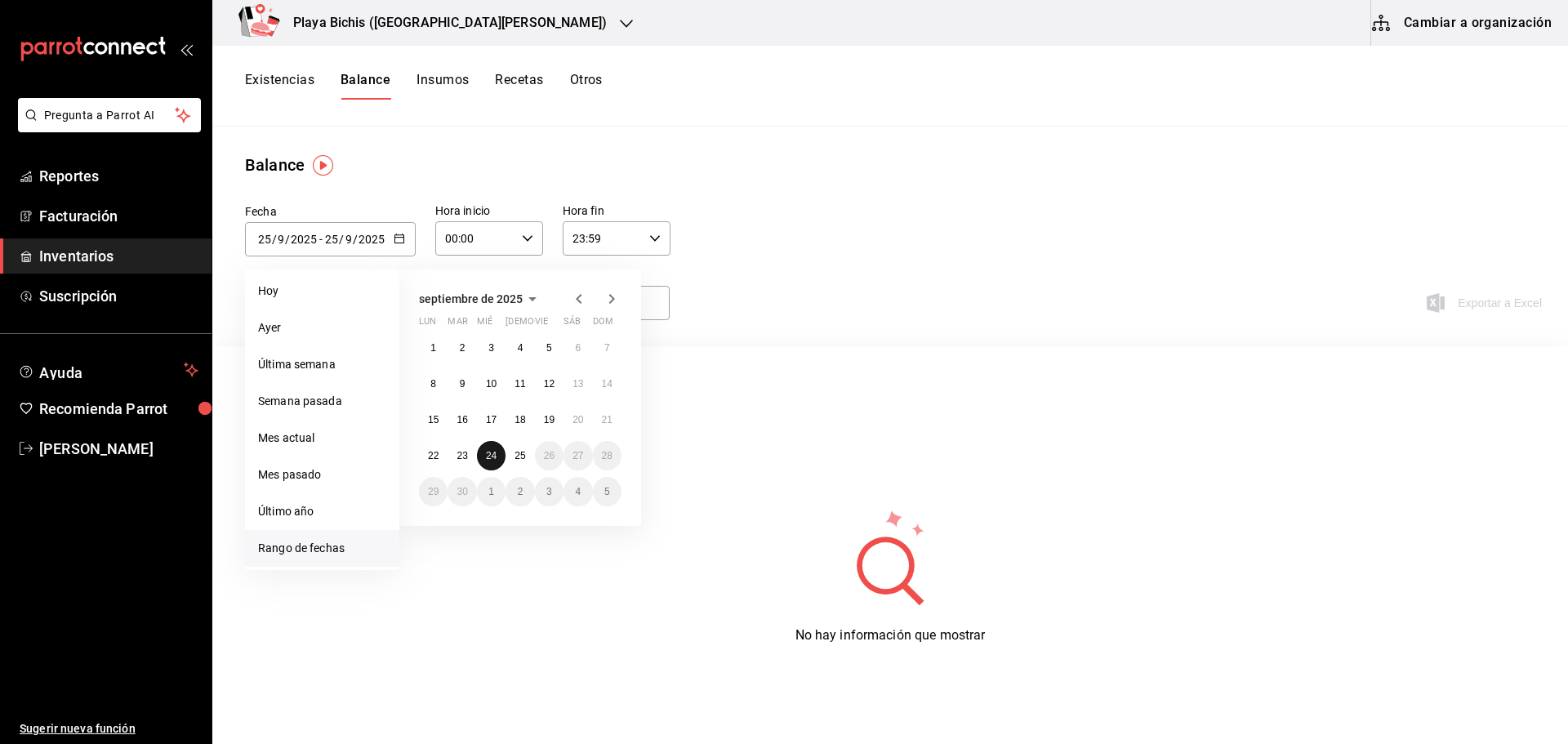
type input "24"
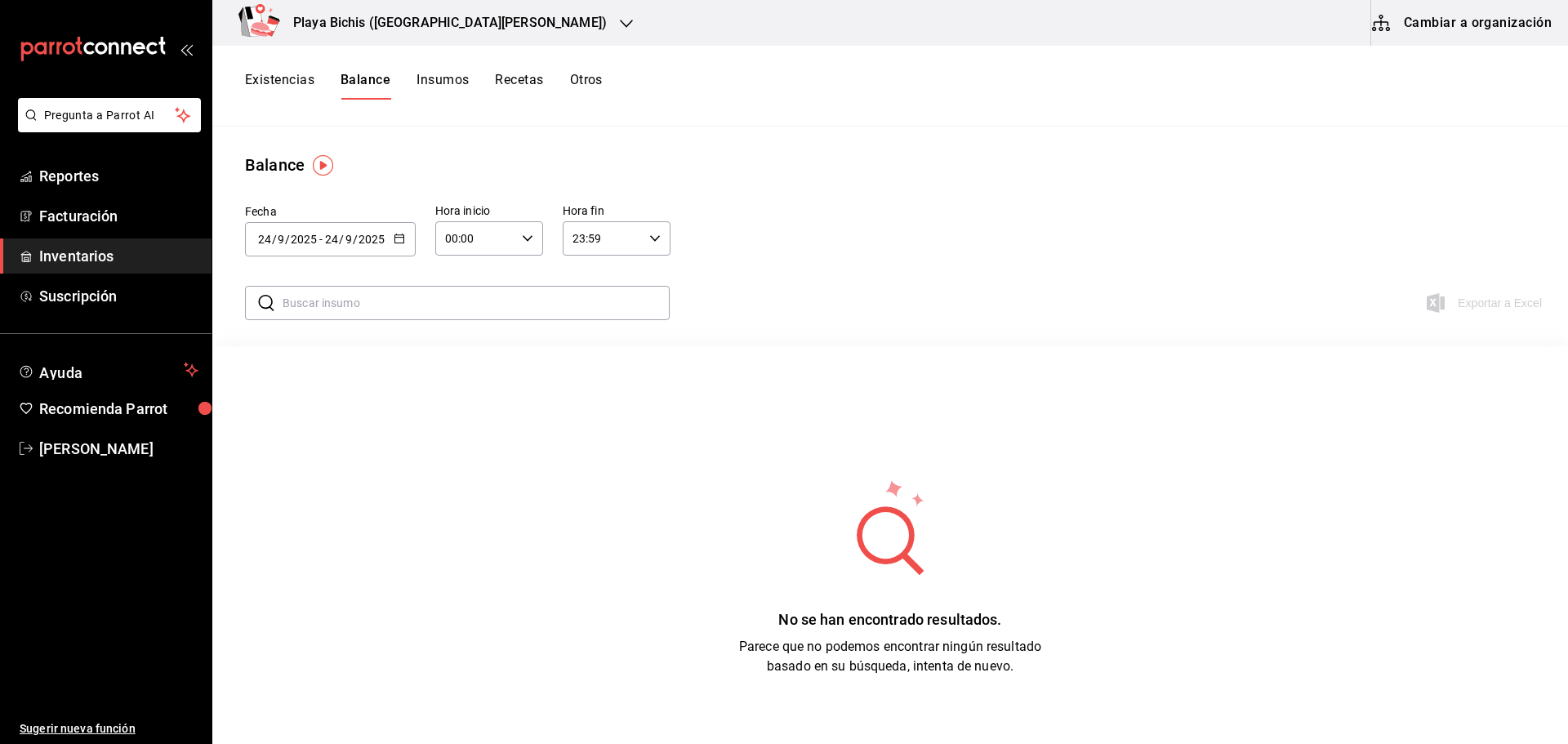
click at [421, 80] on button "Insumos" at bounding box center [442, 86] width 53 height 28
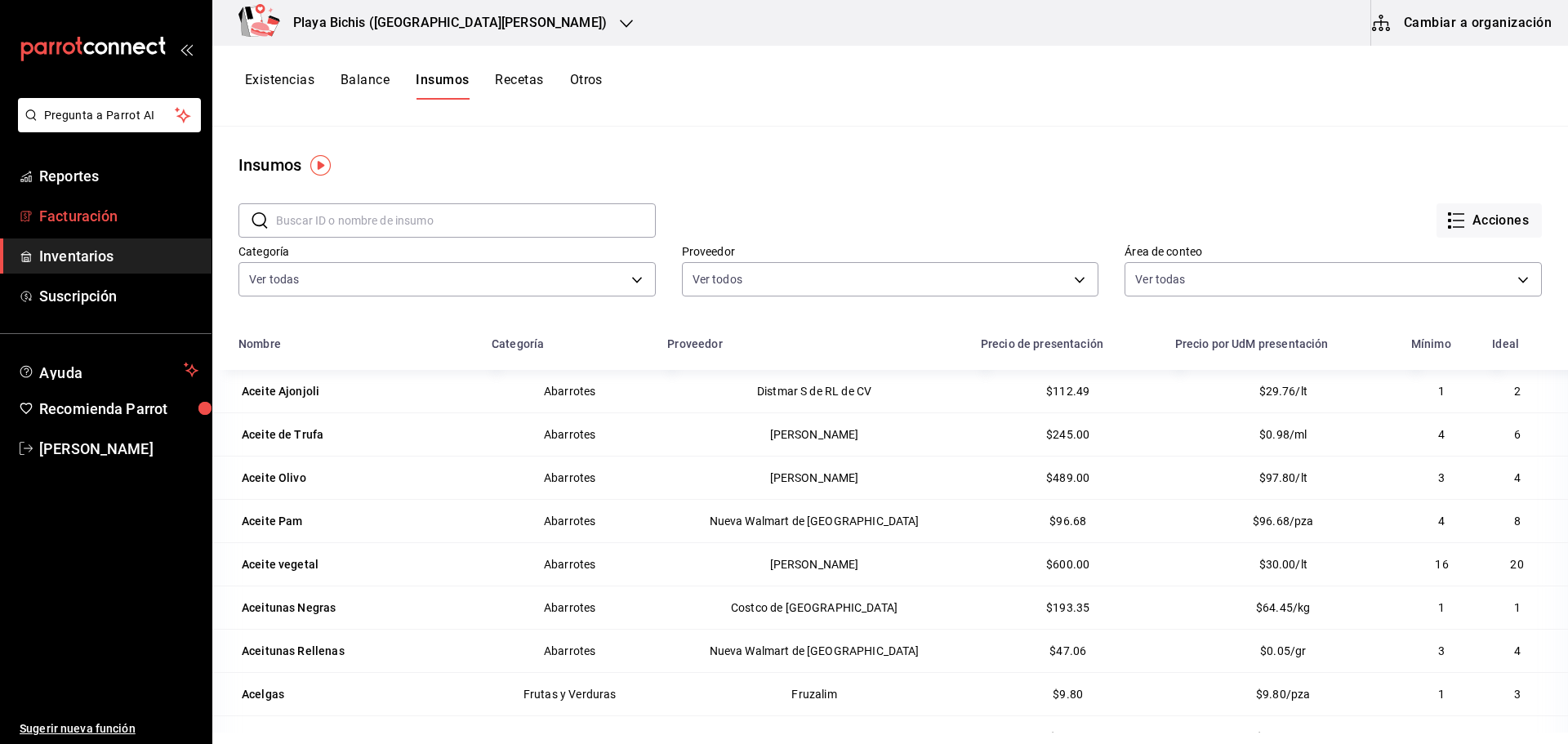
click at [80, 214] on span "Facturación" at bounding box center [118, 216] width 159 height 22
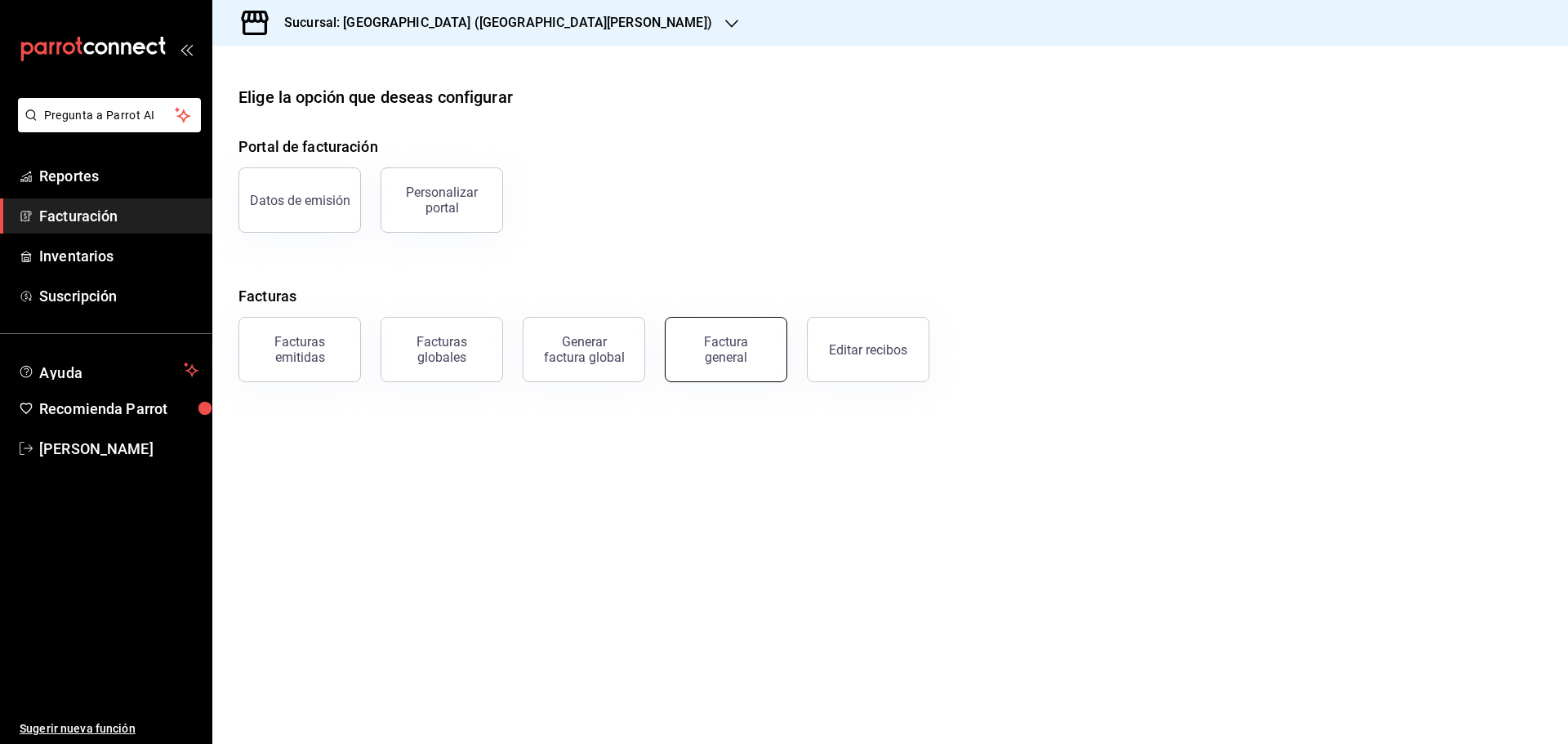
click at [748, 357] on div "Factura general" at bounding box center [726, 349] width 82 height 31
click at [748, 357] on html "Pregunta a Parrot AI Reportes Facturación Inventarios Suscripción Ayuda Recomie…" at bounding box center [784, 372] width 1568 height 744
